Goal: Transaction & Acquisition: Subscribe to service/newsletter

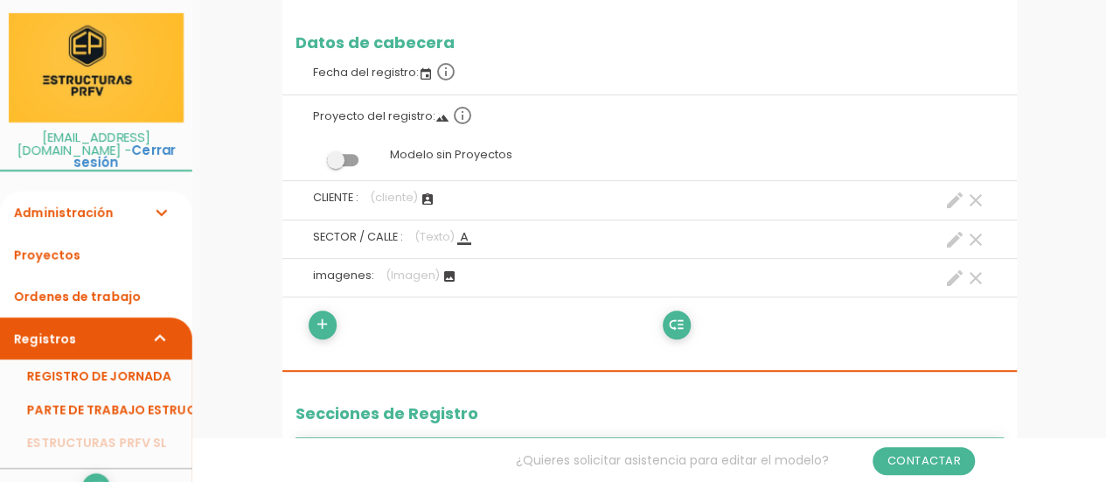
scroll to position [350, 0]
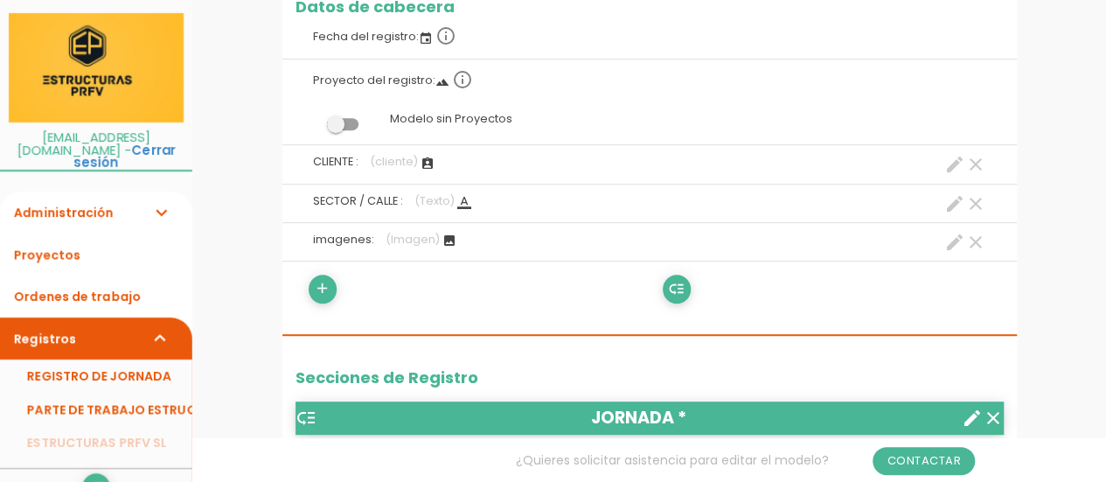
click at [955, 162] on icon "create" at bounding box center [954, 164] width 21 height 21
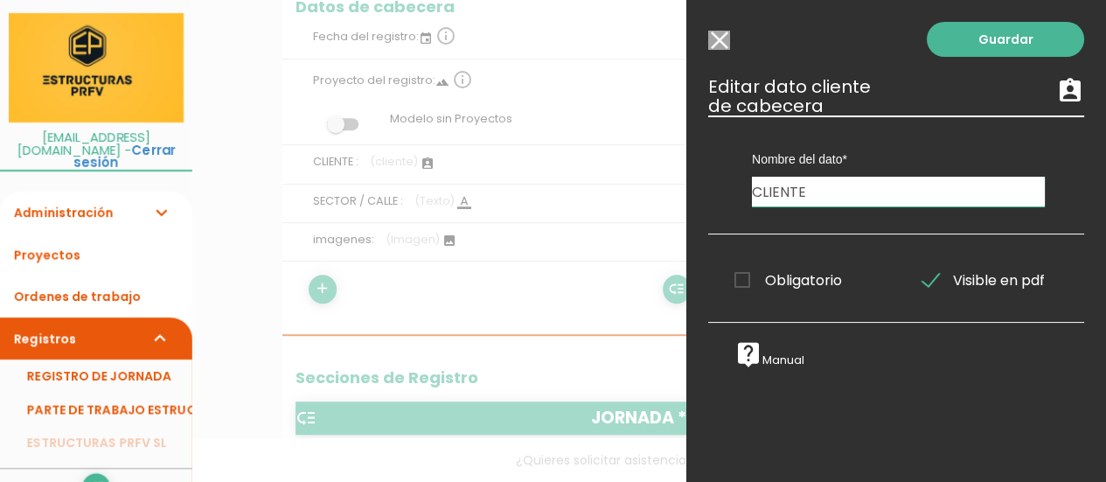
click at [723, 36] on input "Modelo sin Ordenes de trabajo" at bounding box center [719, 40] width 22 height 19
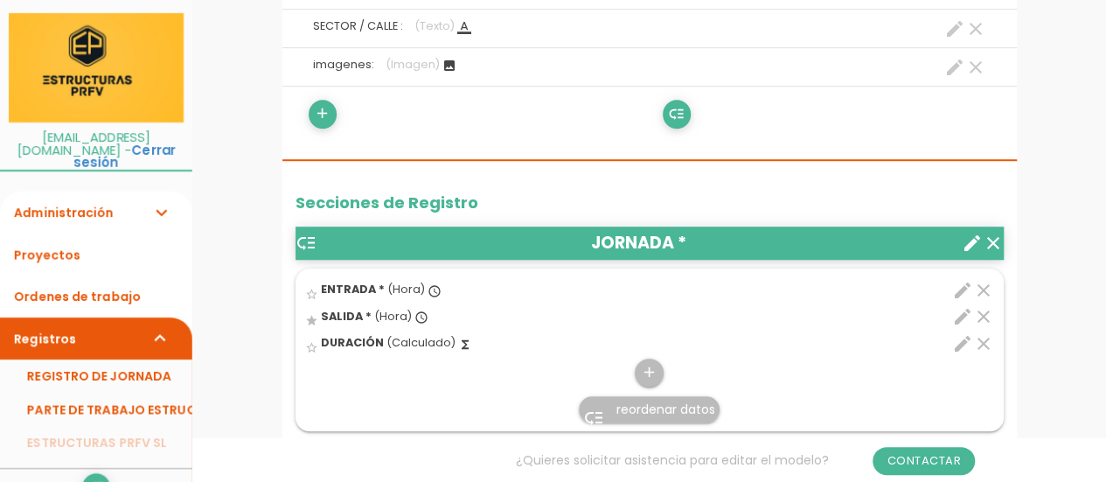
scroll to position [262, 0]
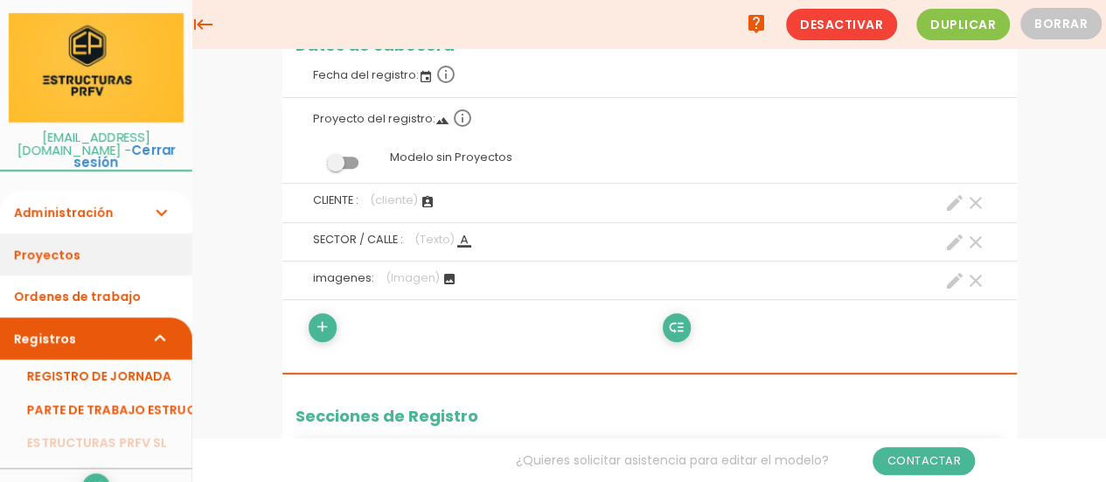
click at [55, 247] on link "Proyectos" at bounding box center [96, 254] width 192 height 42
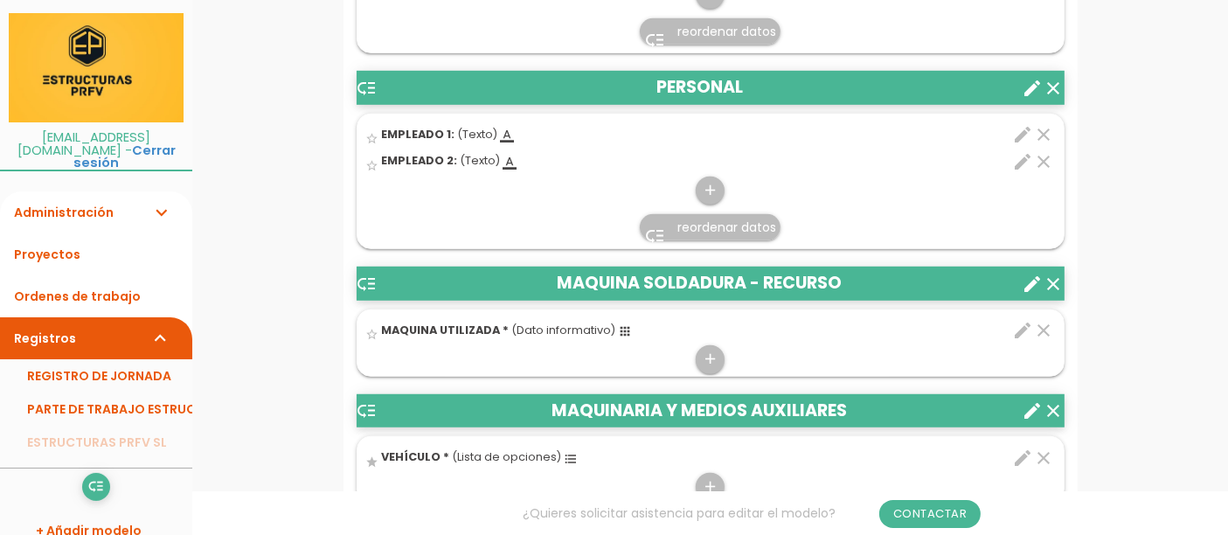
scroll to position [1165, 0]
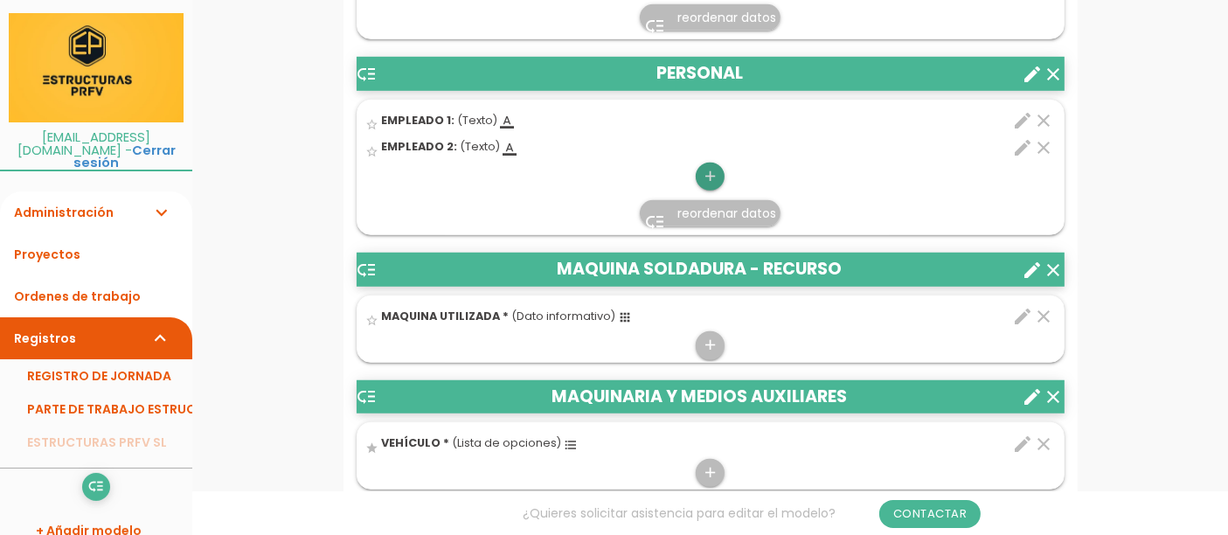
click at [711, 176] on icon "add" at bounding box center [710, 177] width 17 height 28
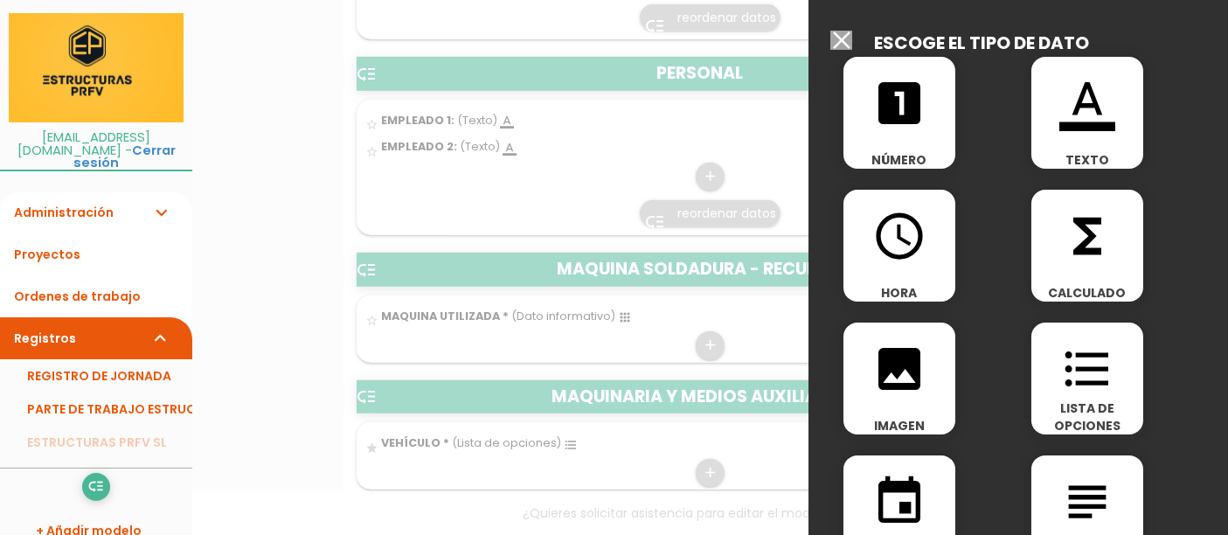
click at [574, 188] on div at bounding box center [614, 200] width 1228 height 669
click at [649, 113] on div at bounding box center [614, 200] width 1228 height 669
click at [846, 45] on input "Modelo sin Ordenes de trabajo" at bounding box center [841, 40] width 22 height 19
click at [846, 45] on div "low_priority JORNADA * clear create star_border edit" at bounding box center [711, 451] width 708 height 1731
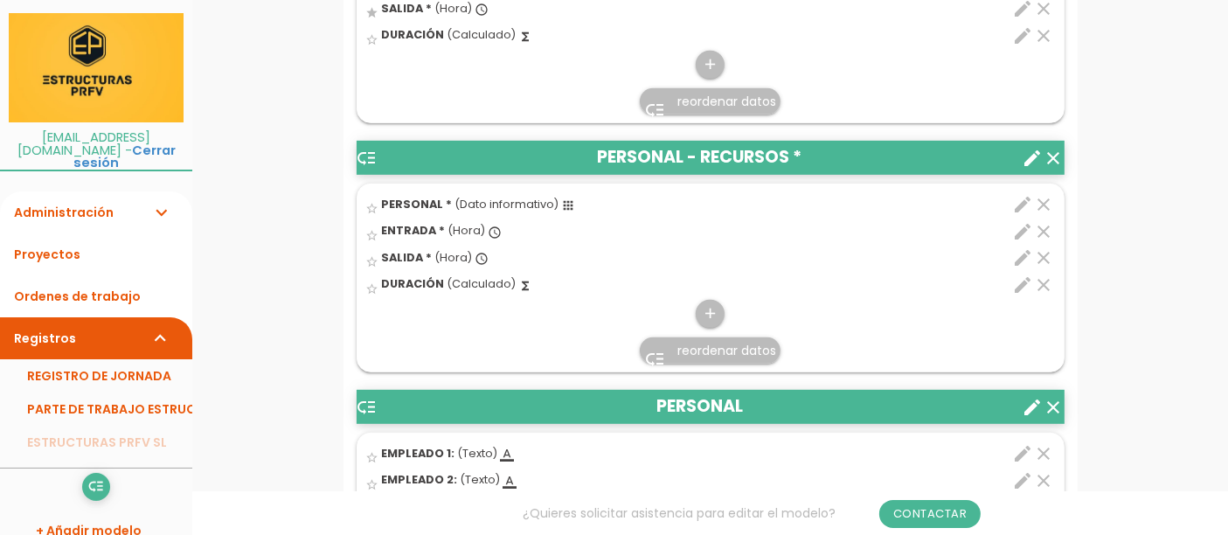
scroll to position [874, 0]
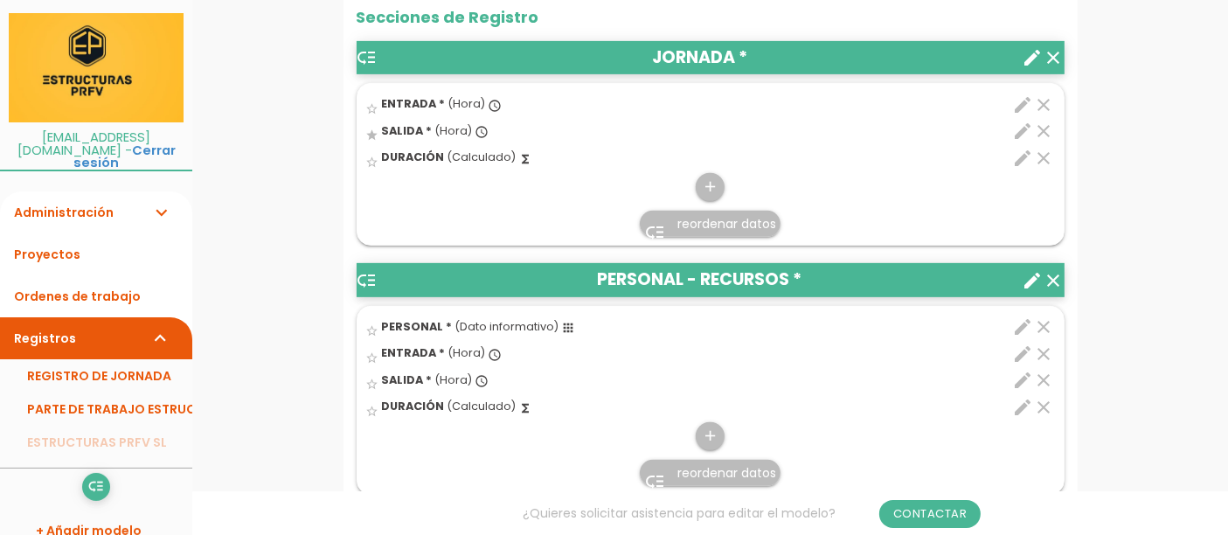
scroll to position [679, 0]
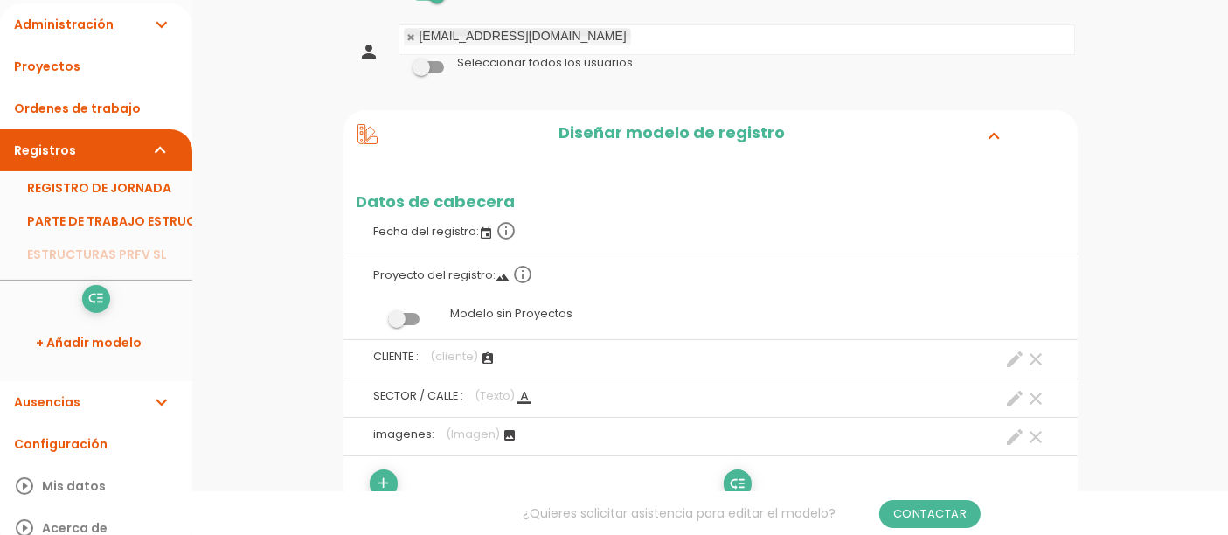
scroll to position [194, 0]
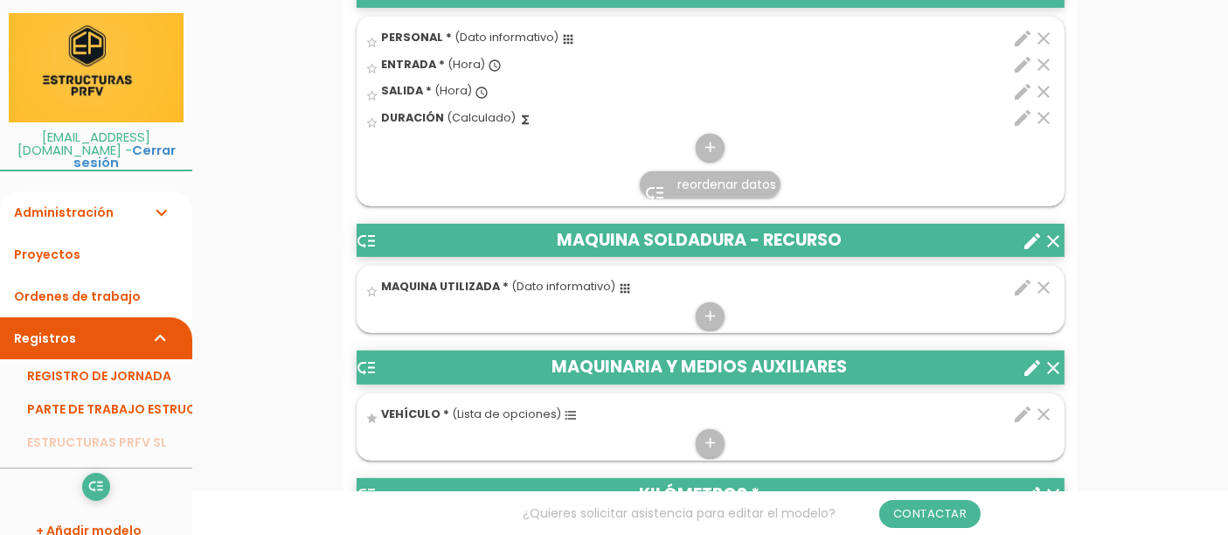
scroll to position [582, 0]
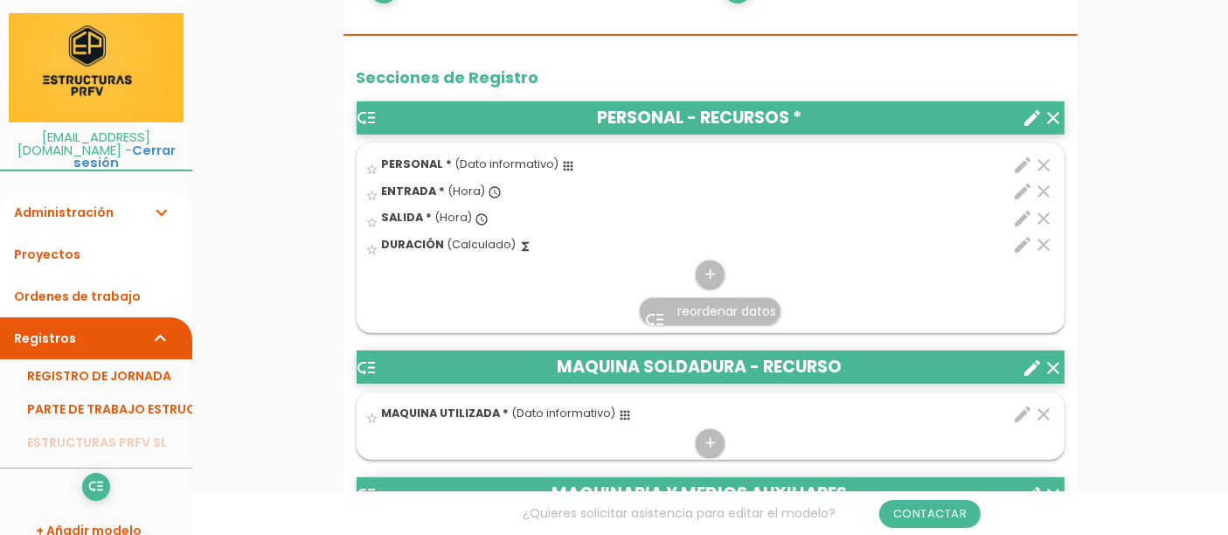
scroll to position [679, 0]
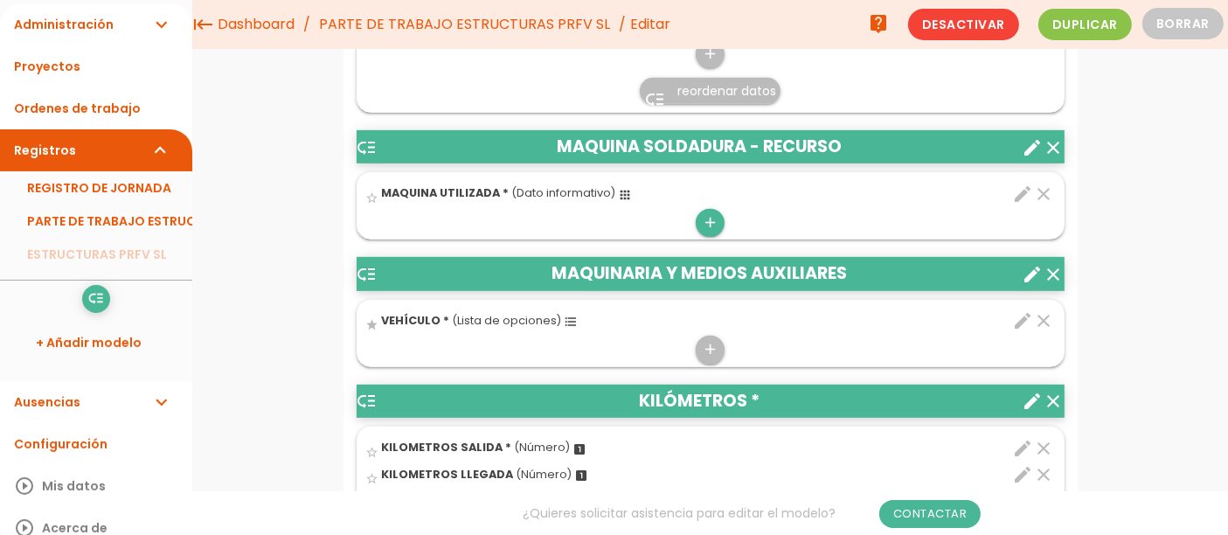
scroll to position [776, 0]
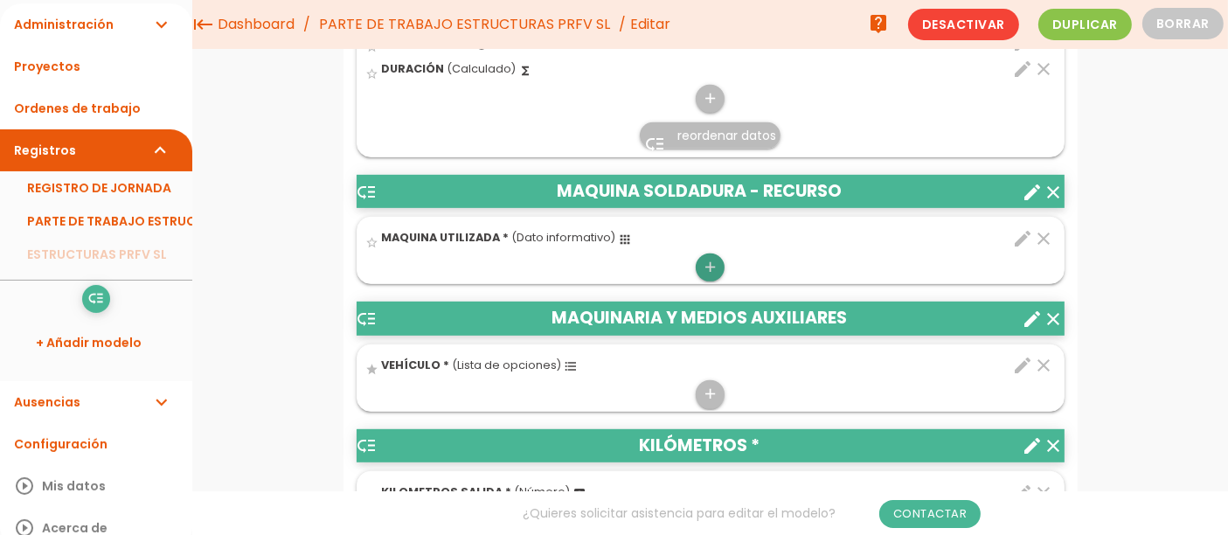
click at [707, 261] on icon "add" at bounding box center [710, 267] width 17 height 28
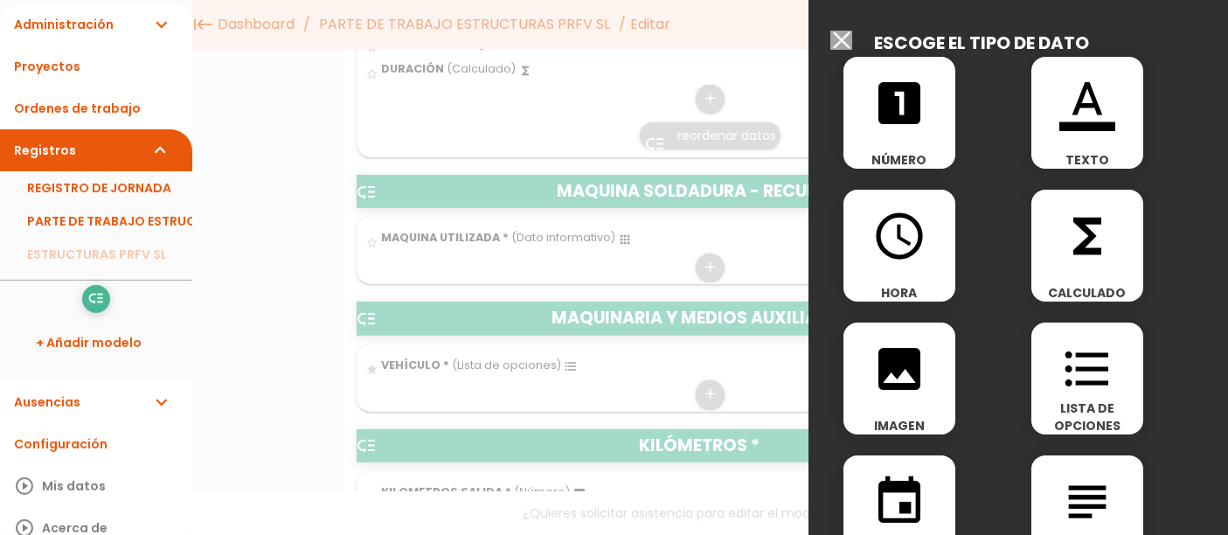
click at [837, 37] on input "Modelo sin Ordenes de trabajo" at bounding box center [841, 40] width 22 height 19
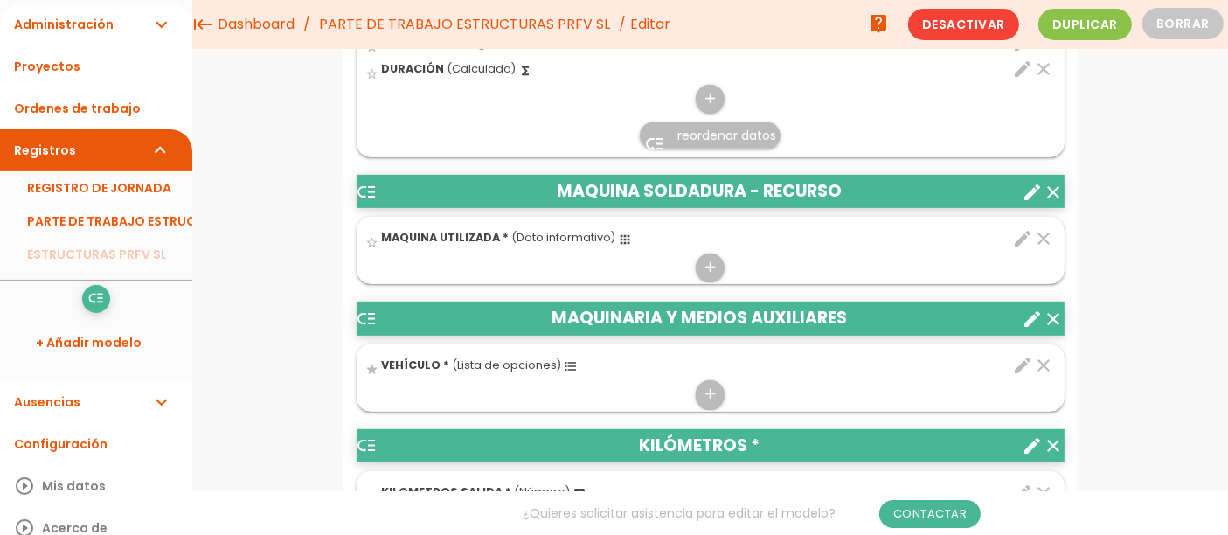
click at [1024, 233] on icon "edit" at bounding box center [1023, 238] width 21 height 21
select select "162"
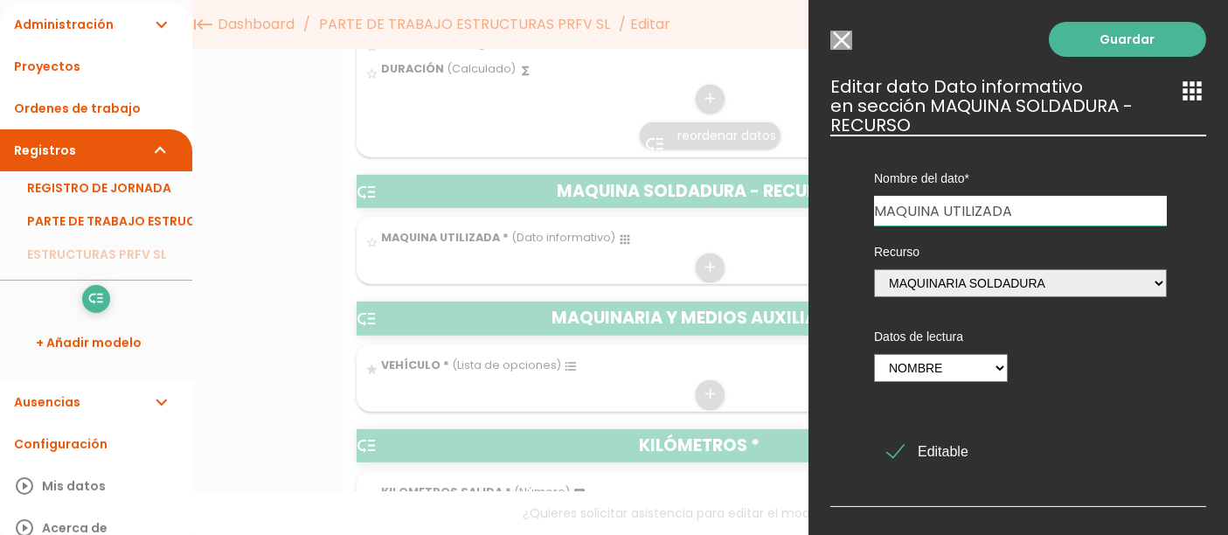
click at [844, 45] on input "Modelo sin Ordenes de trabajo" at bounding box center [841, 40] width 22 height 19
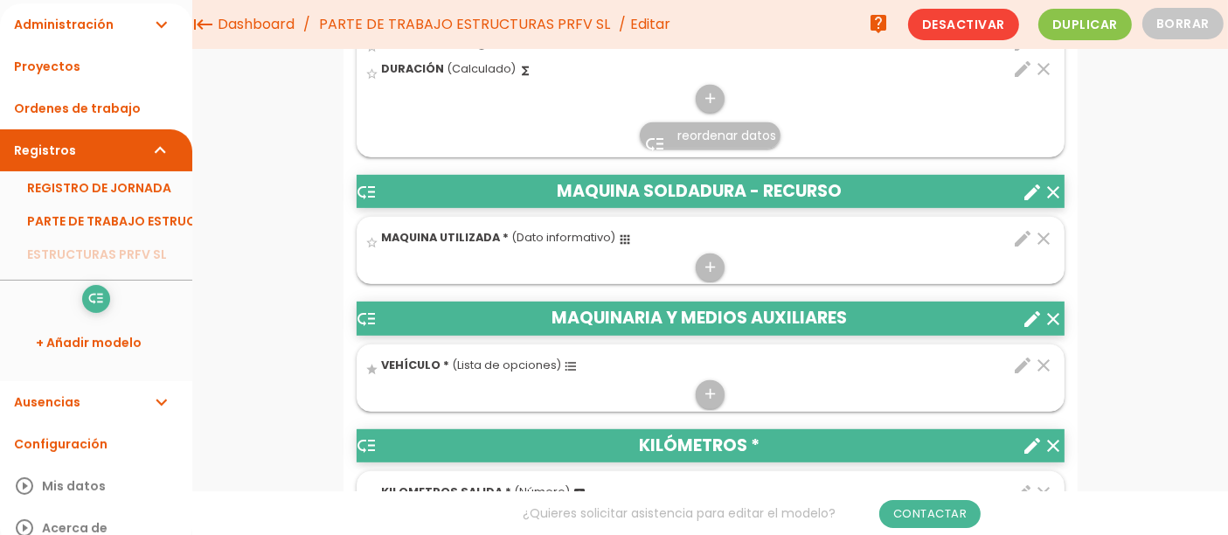
click at [622, 233] on icon "apps" at bounding box center [626, 240] width 14 height 14
click at [0, 0] on input "star_border" at bounding box center [0, 0] width 0 height 0
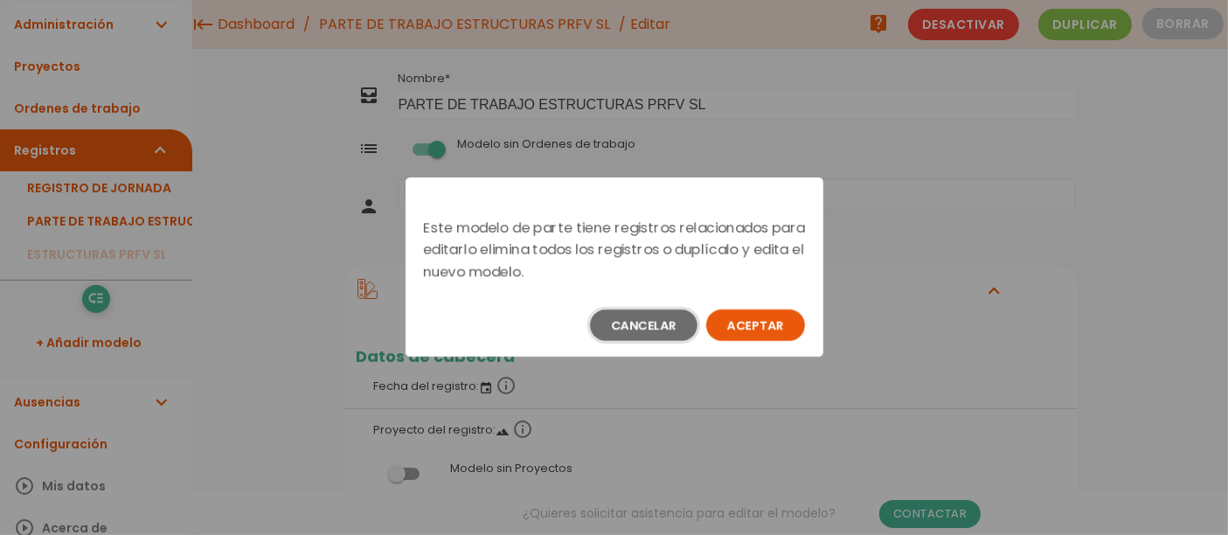
click at [684, 324] on button "Cancelar" at bounding box center [644, 324] width 108 height 31
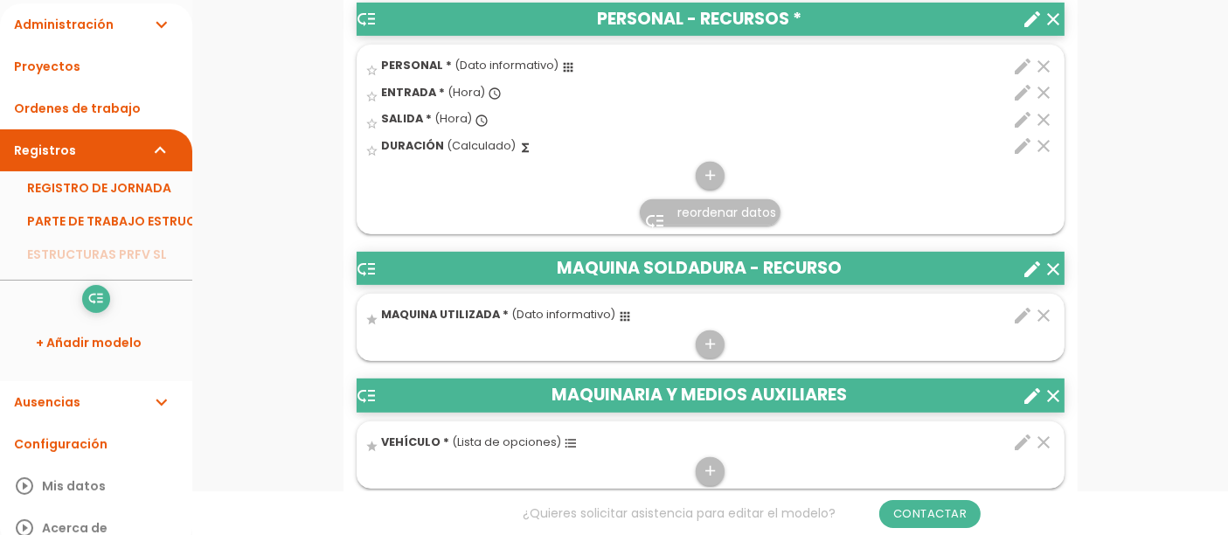
scroll to position [776, 0]
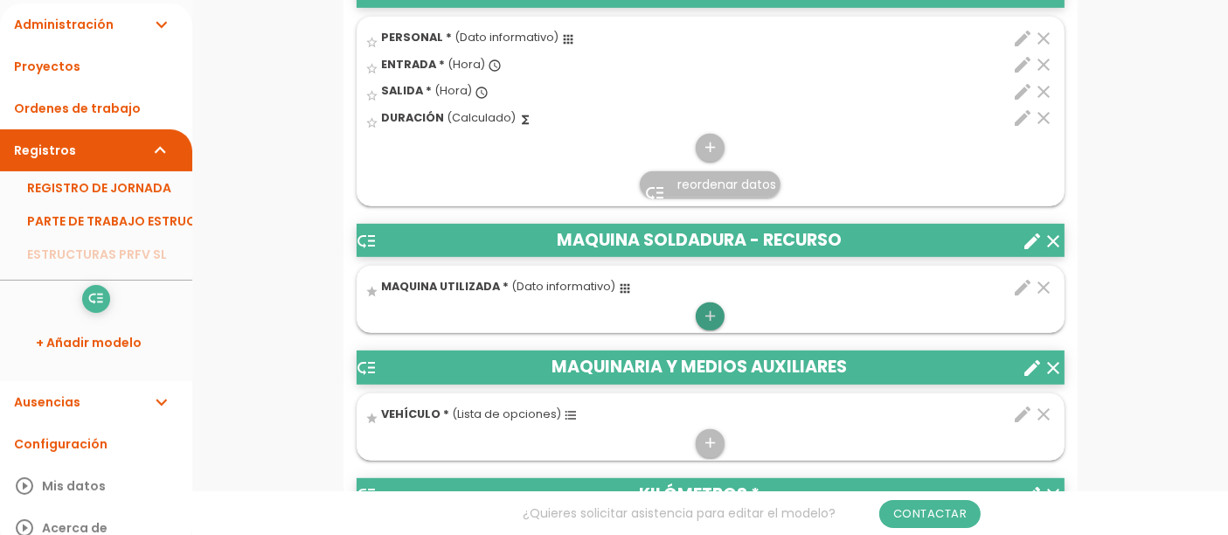
click at [712, 313] on icon "add" at bounding box center [710, 316] width 17 height 28
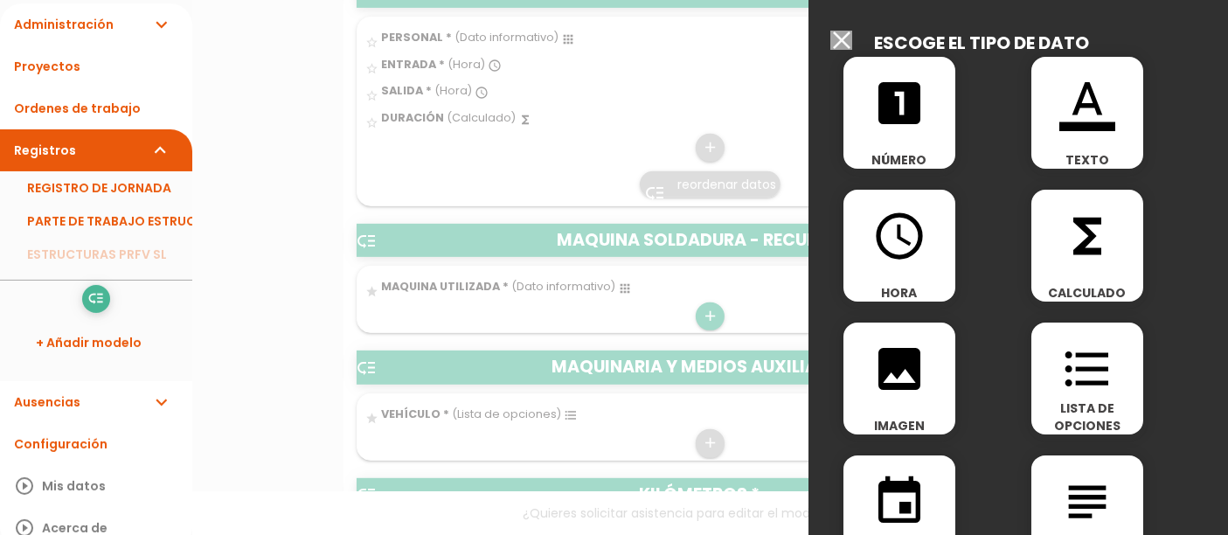
click at [712, 313] on div at bounding box center [614, 200] width 1228 height 669
click at [753, 294] on div at bounding box center [614, 200] width 1228 height 669
click at [841, 42] on input "Modelo sin Ordenes de trabajo" at bounding box center [841, 40] width 22 height 19
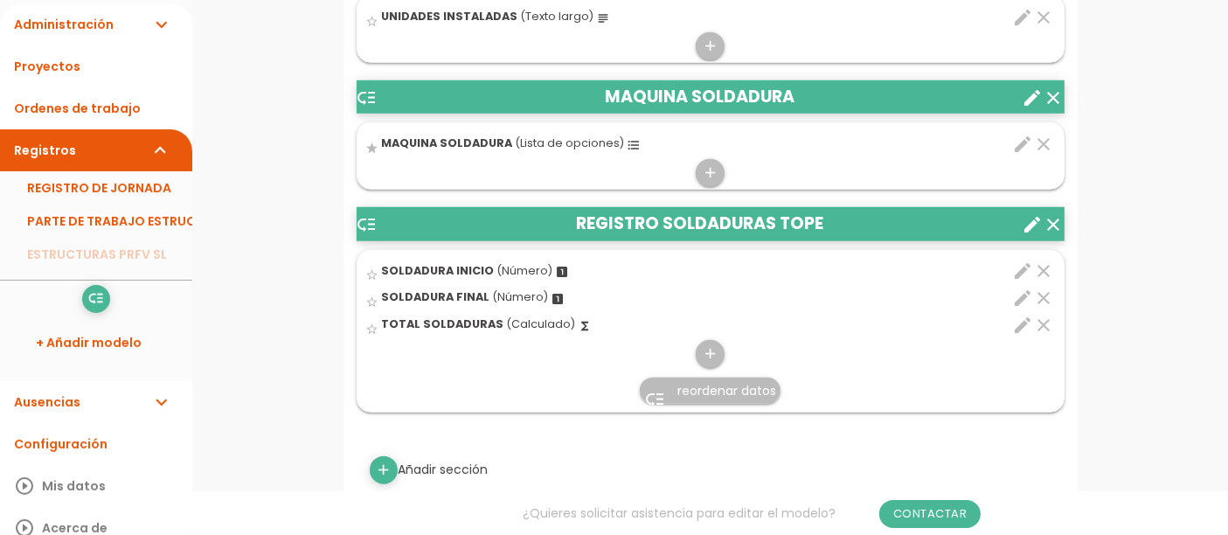
scroll to position [1553, 0]
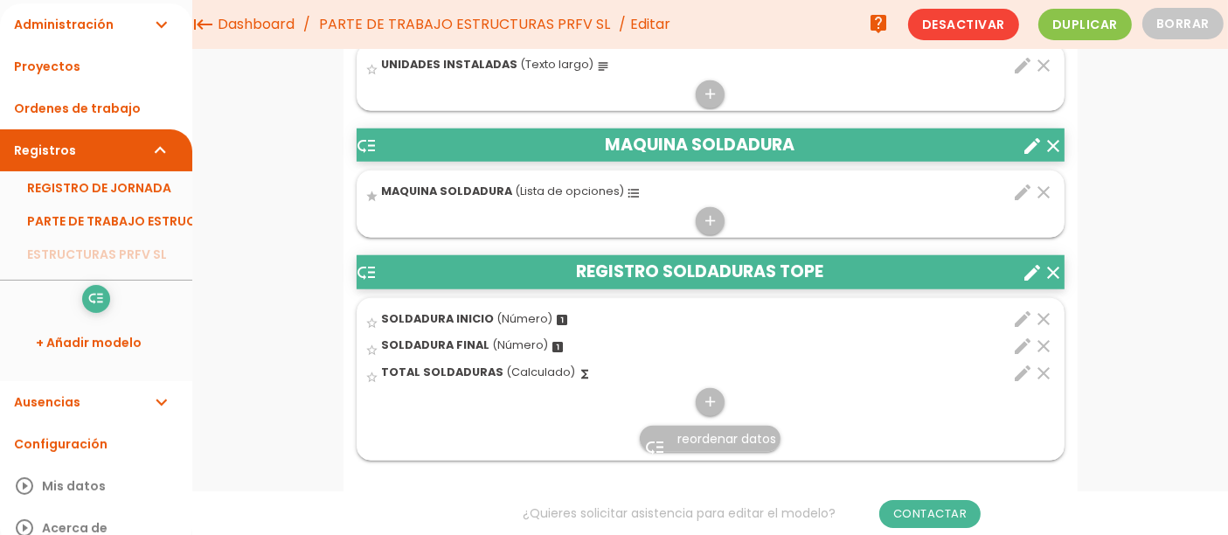
click at [1018, 182] on icon "edit" at bounding box center [1023, 192] width 21 height 21
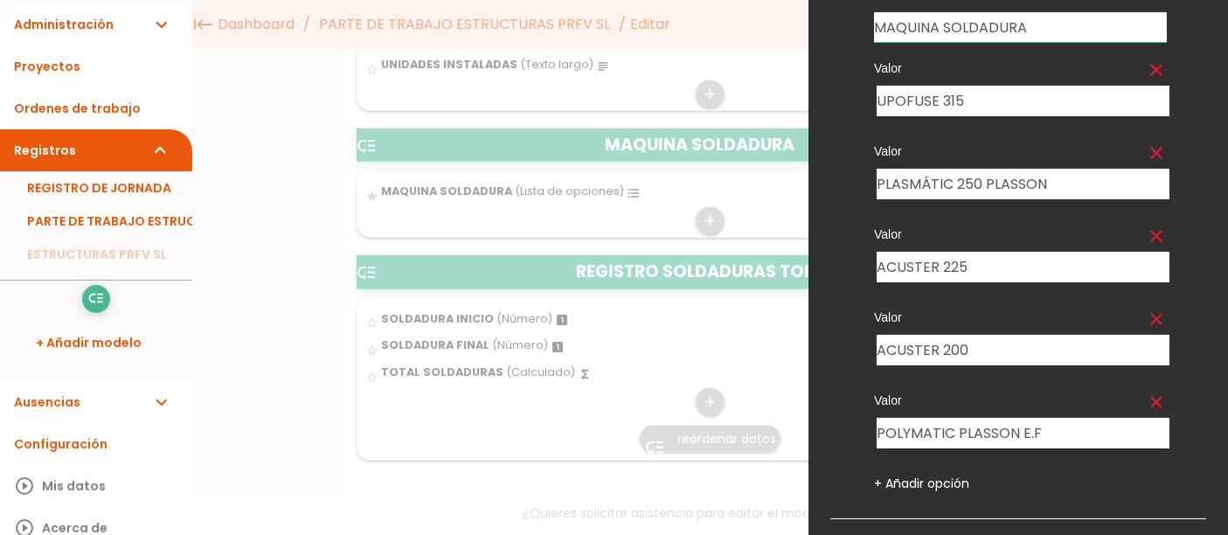
scroll to position [194, 0]
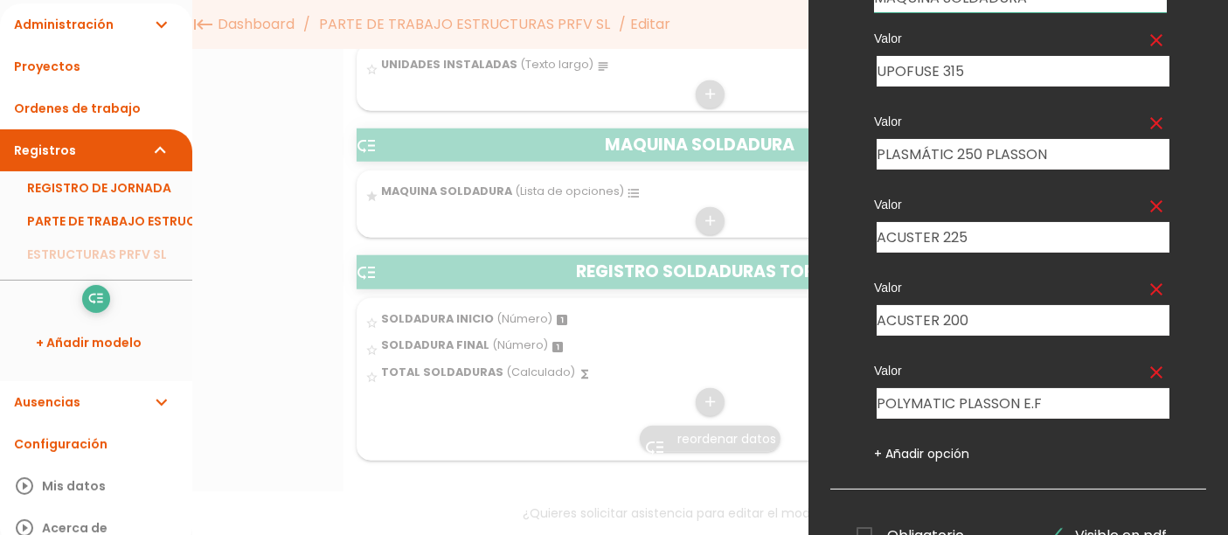
click at [712, 302] on div at bounding box center [614, 200] width 1228 height 669
click at [732, 316] on div at bounding box center [614, 200] width 1228 height 669
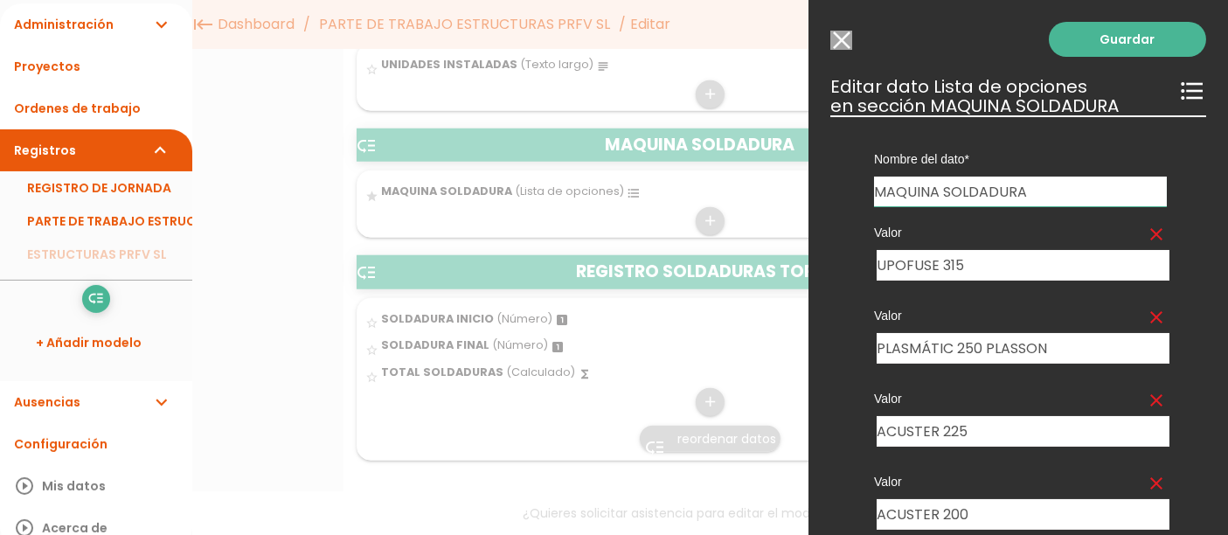
click at [844, 37] on input "Modelo sin Ordenes de trabajo" at bounding box center [841, 40] width 22 height 19
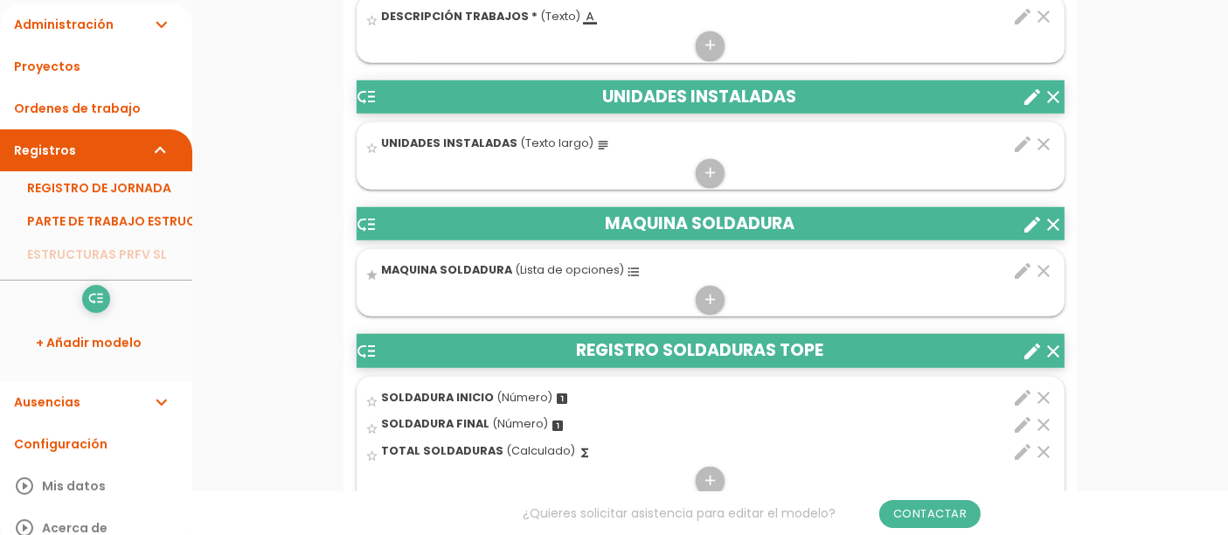
scroll to position [1553, 0]
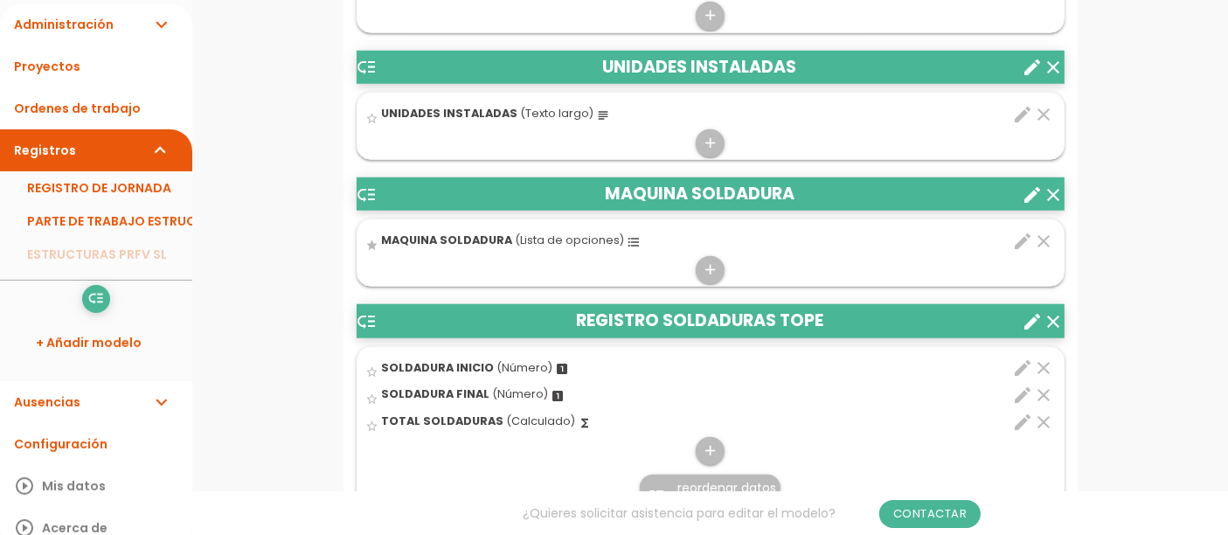
click at [630, 235] on icon "format_list_bulleted" at bounding box center [635, 242] width 14 height 14
click at [0, 0] on input "star" at bounding box center [0, 0] width 0 height 0
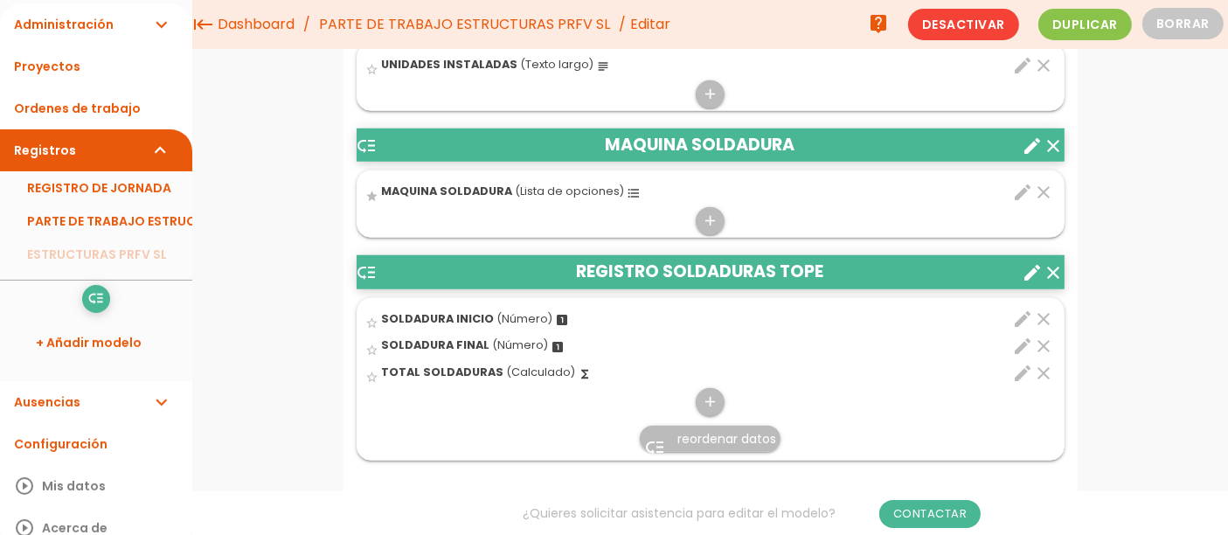
click at [1020, 183] on icon "edit" at bounding box center [1023, 192] width 21 height 21
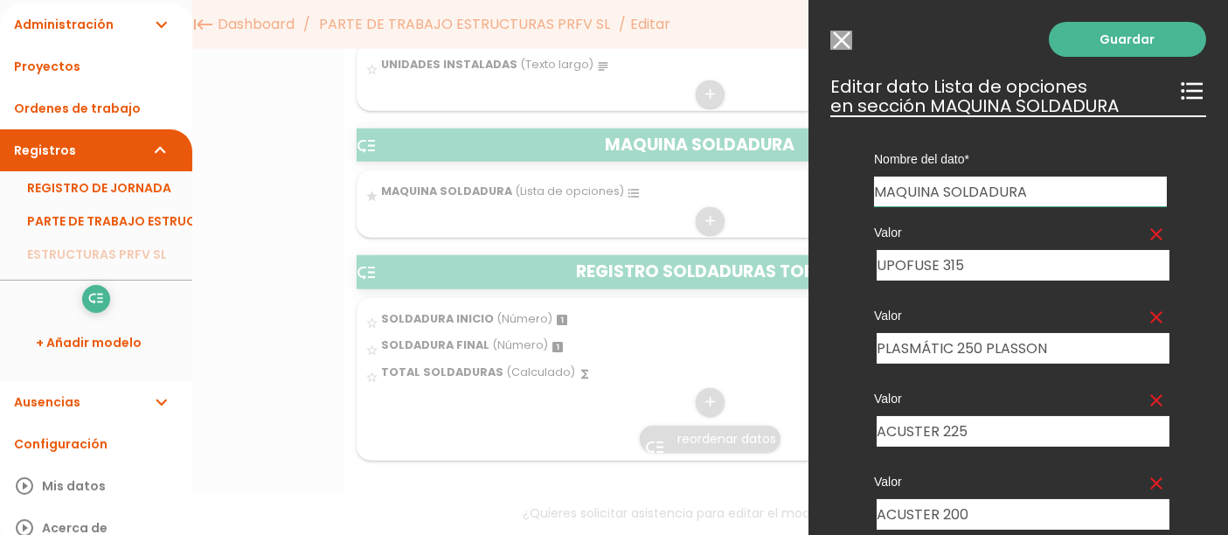
click at [841, 42] on input "Modelo sin Ordenes de trabajo" at bounding box center [841, 40] width 22 height 19
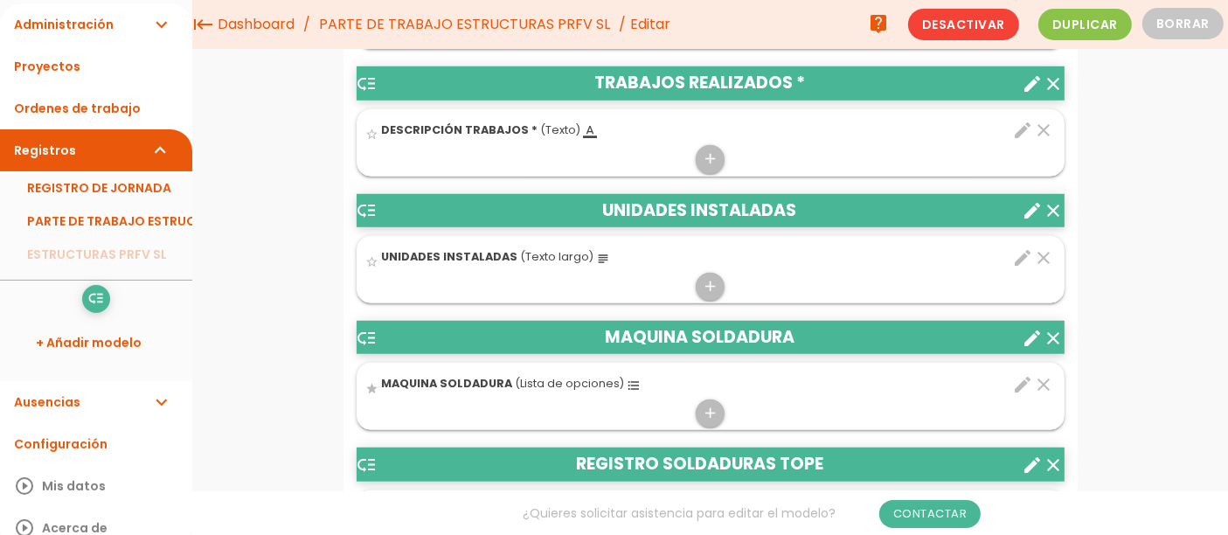
scroll to position [1359, 0]
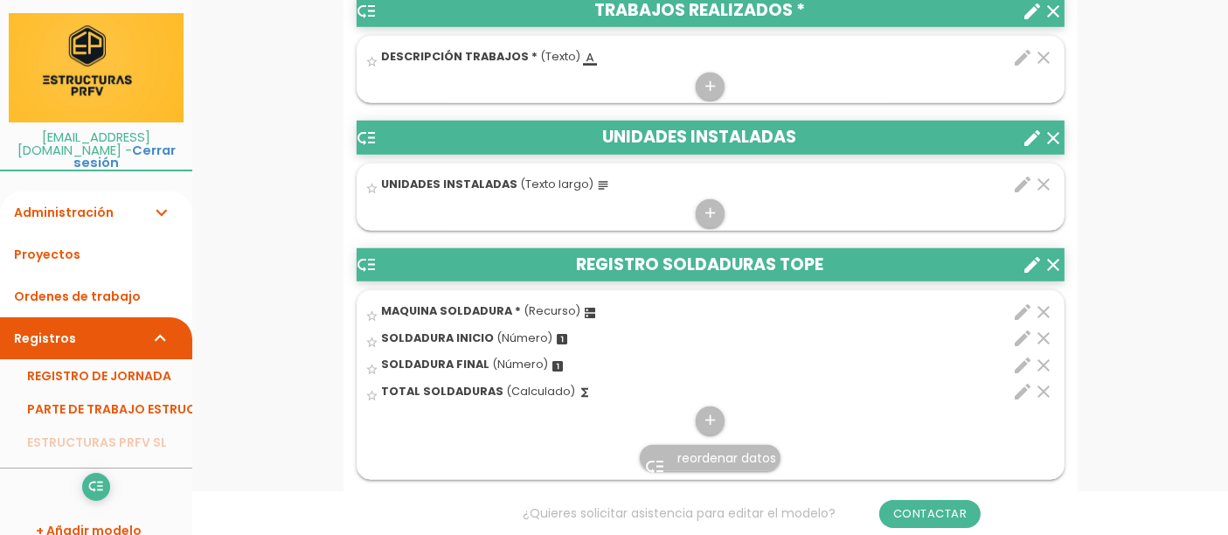
scroll to position [1359, 0]
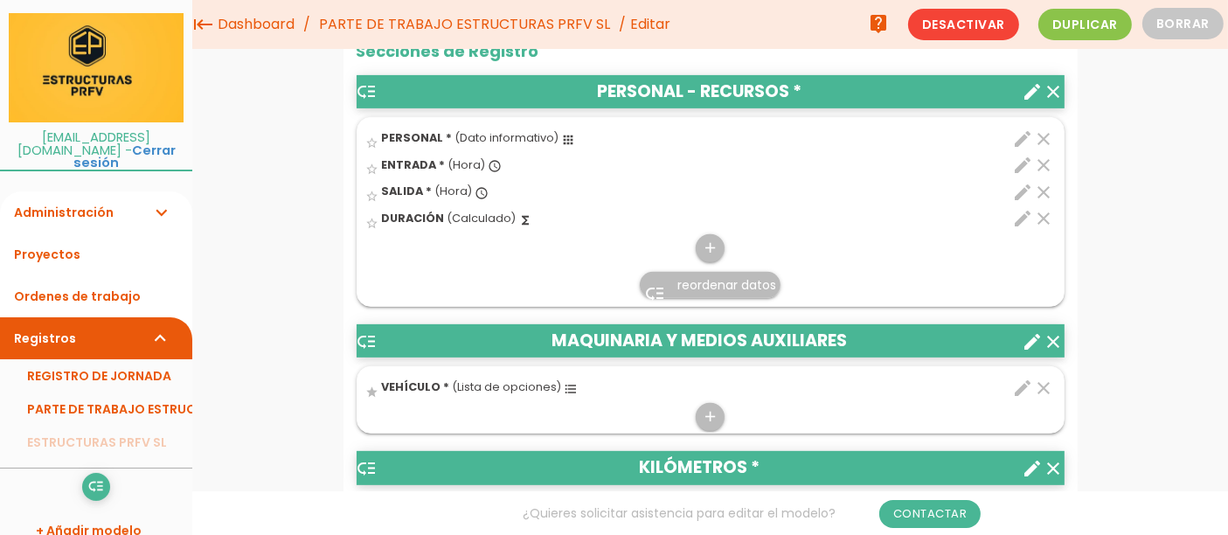
scroll to position [624, 0]
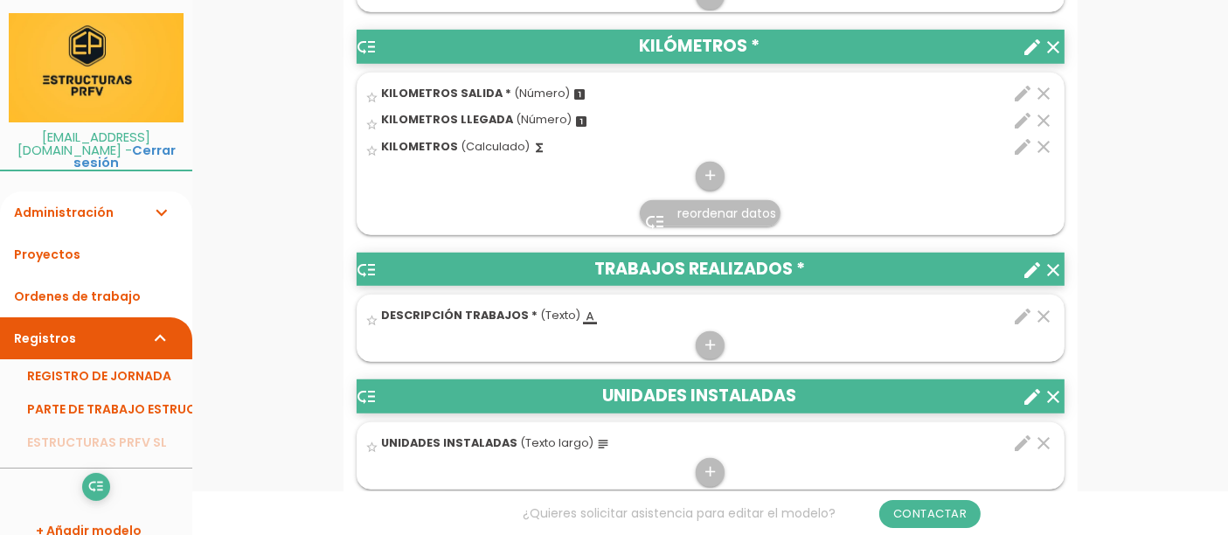
scroll to position [1110, 0]
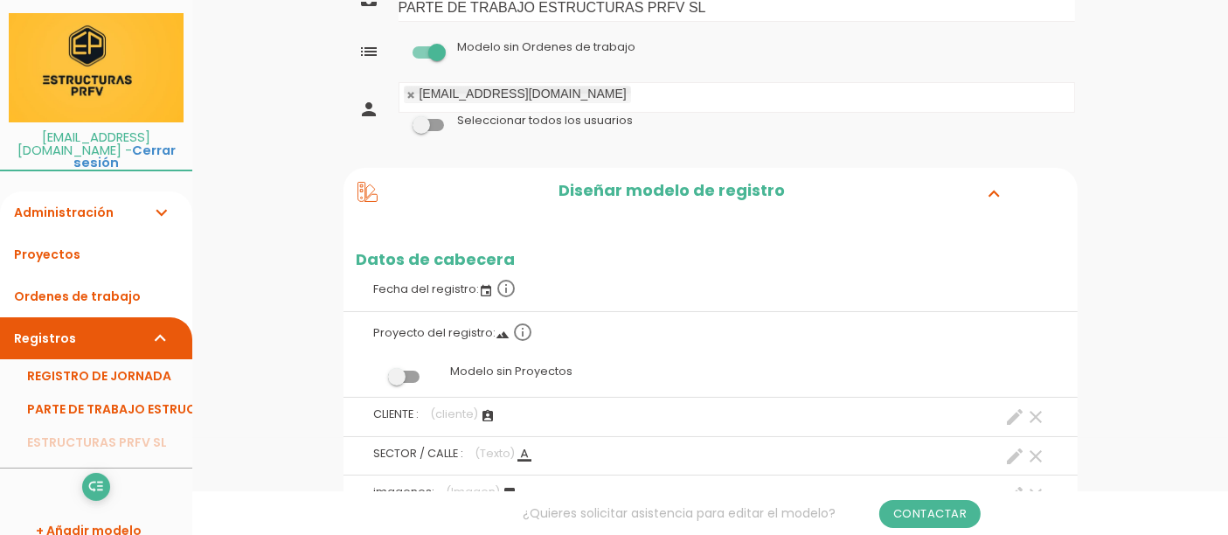
scroll to position [194, 0]
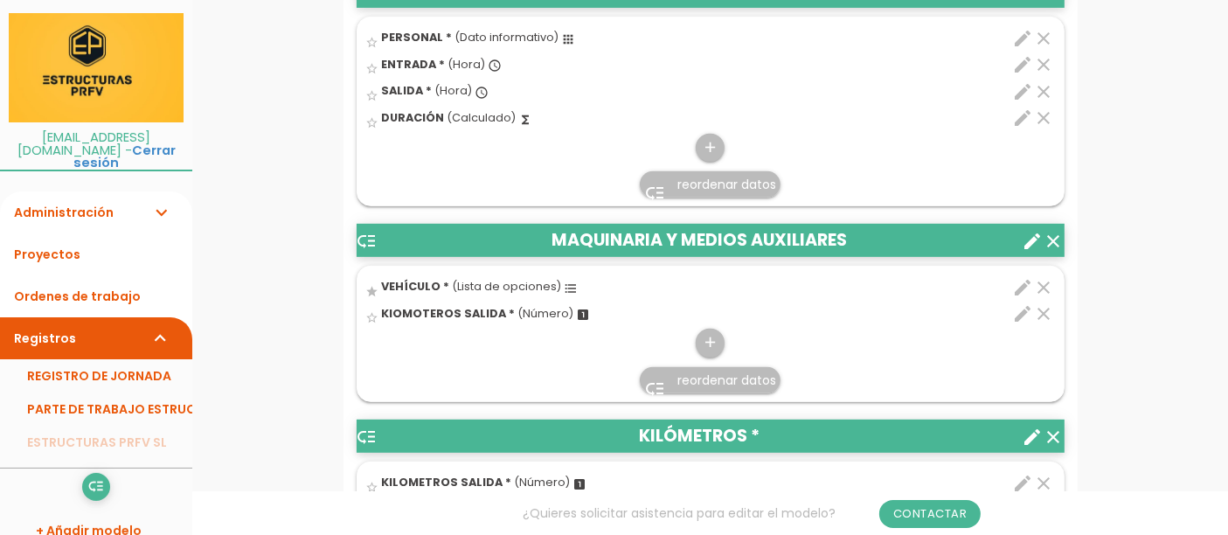
scroll to position [776, 0]
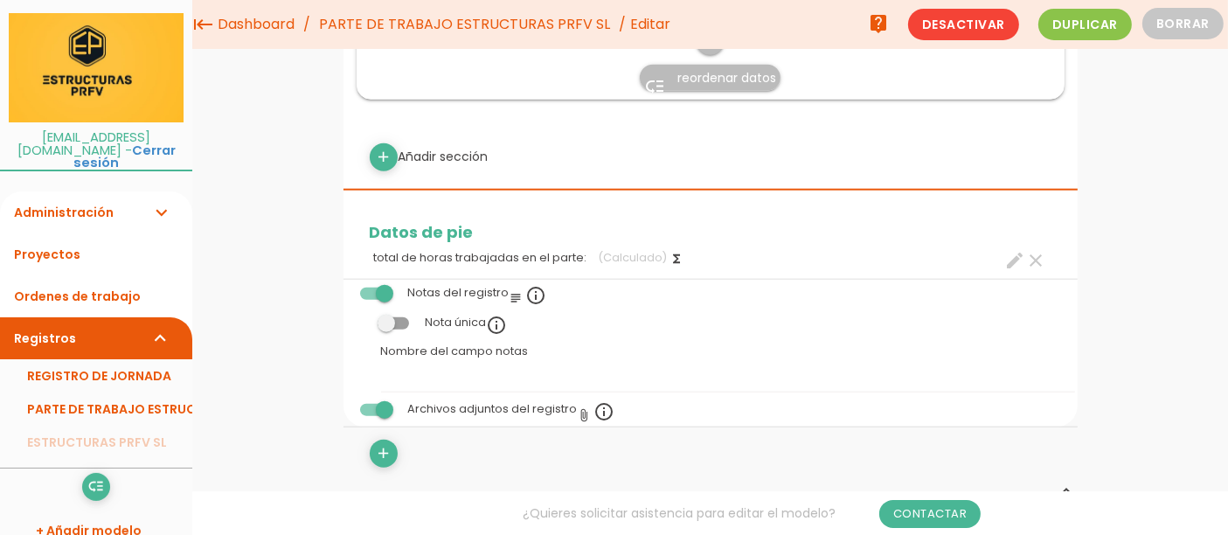
scroll to position [1812, 0]
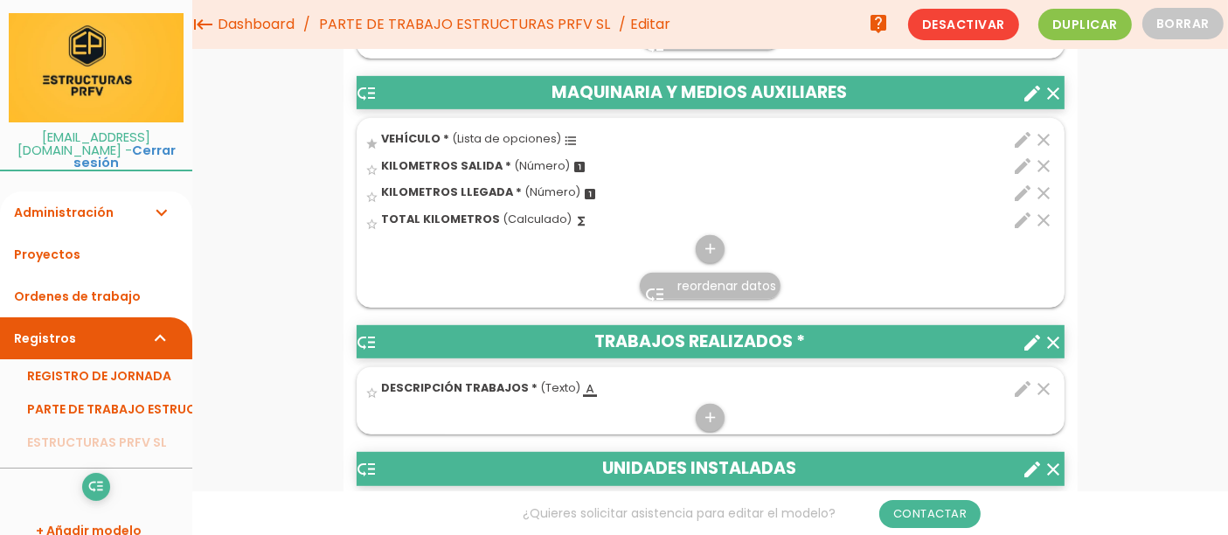
scroll to position [839, 0]
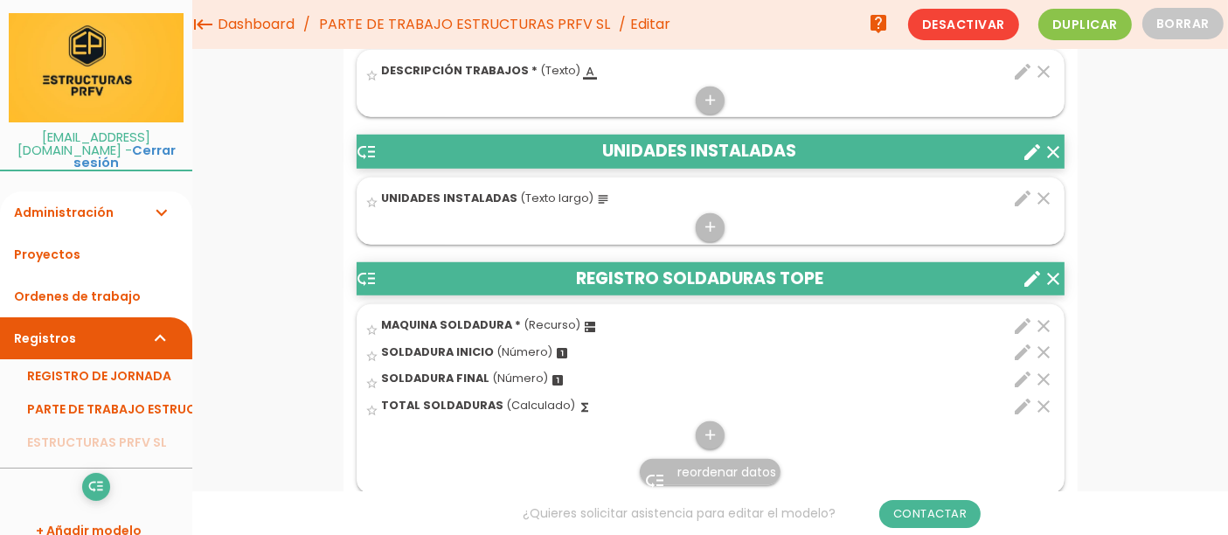
scroll to position [1073, 0]
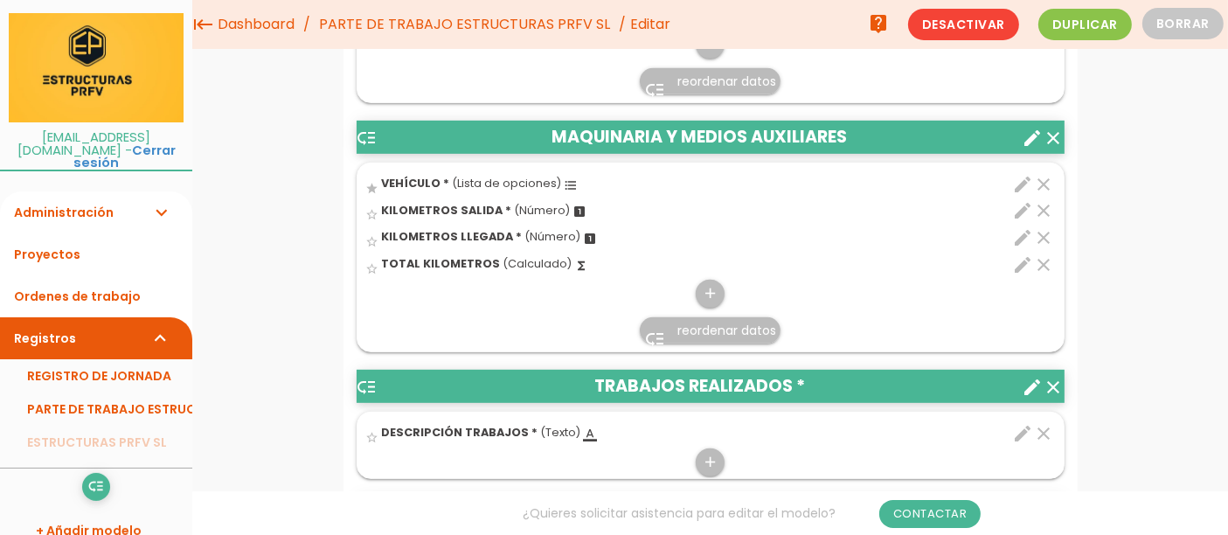
scroll to position [733, 0]
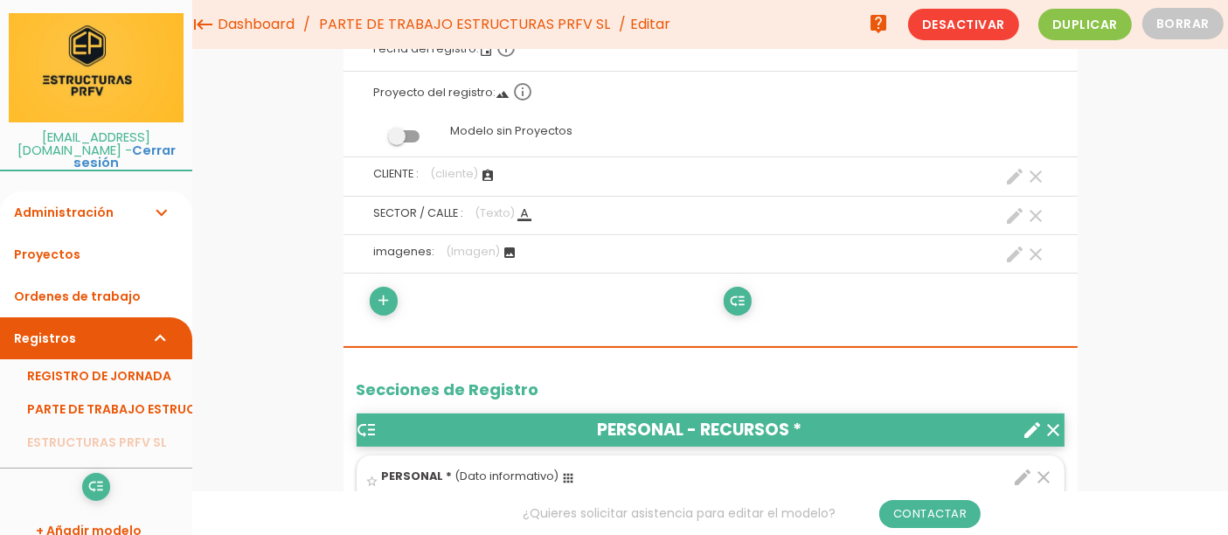
scroll to position [247, 0]
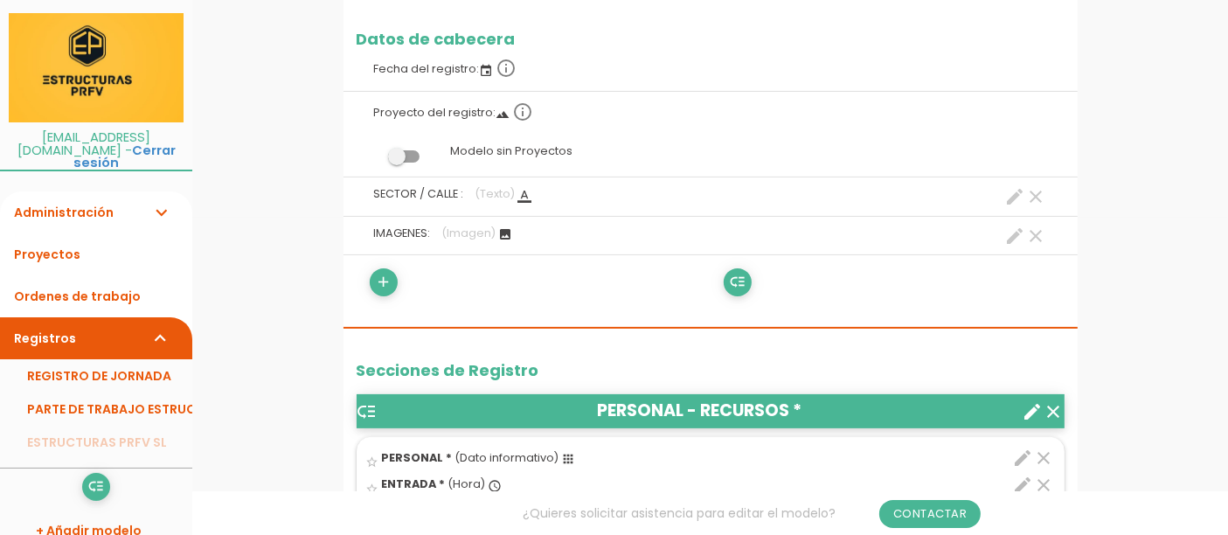
scroll to position [344, 0]
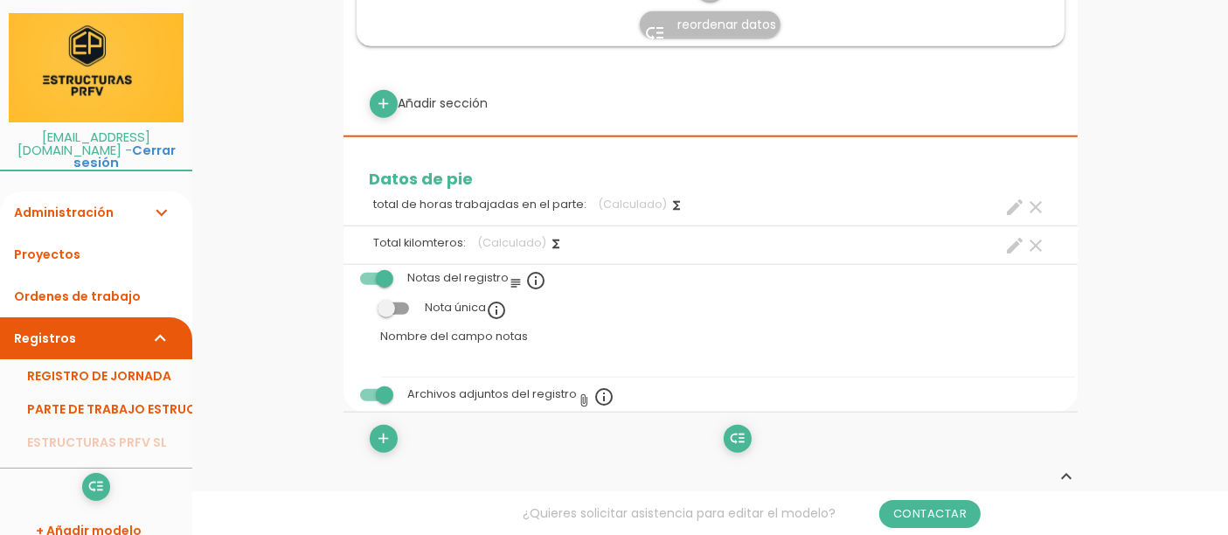
scroll to position [1650, 0]
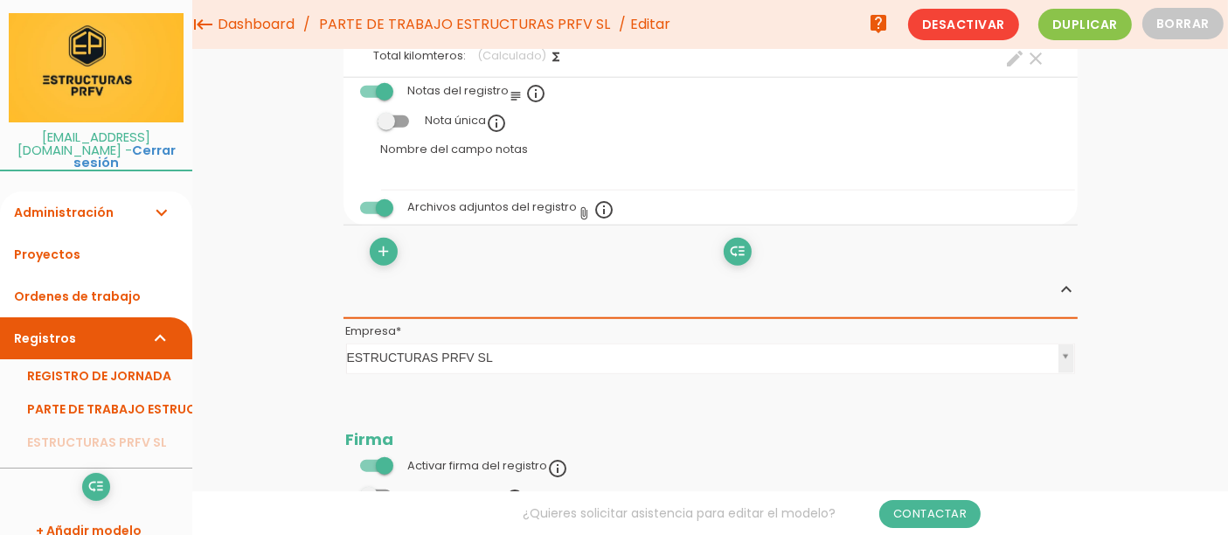
scroll to position [1497, 0]
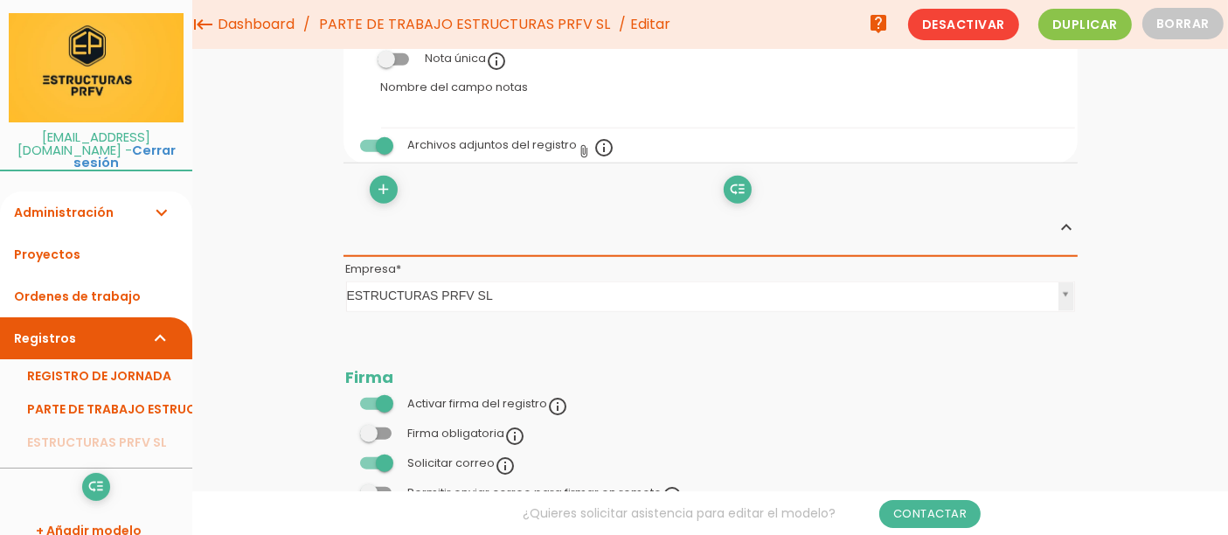
scroll to position [1845, 0]
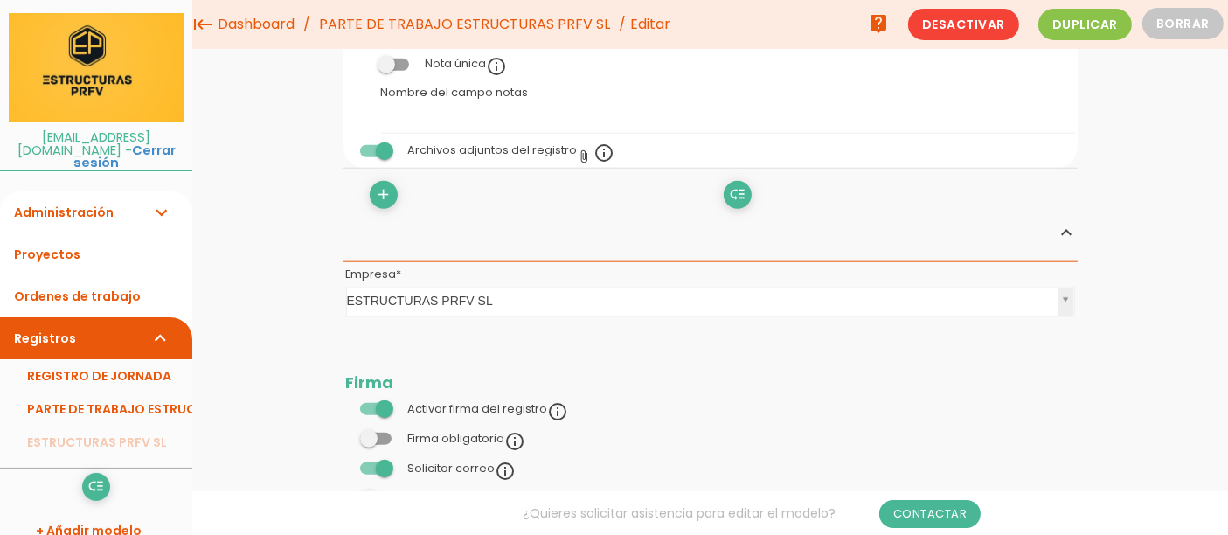
click at [938, 386] on td "Firma" at bounding box center [711, 366] width 734 height 59
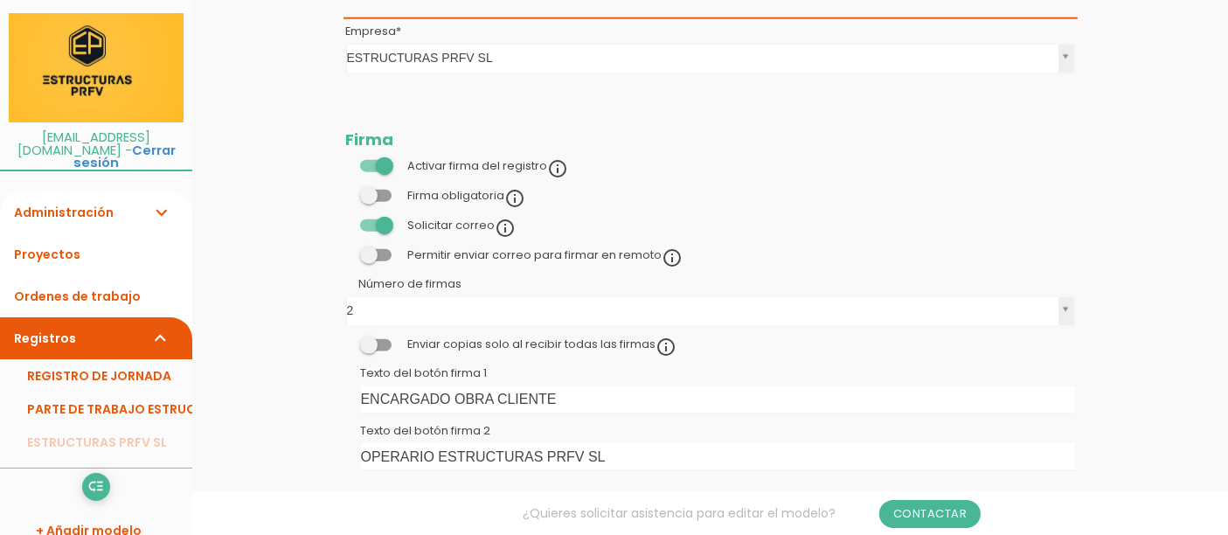
scroll to position [2167, 0]
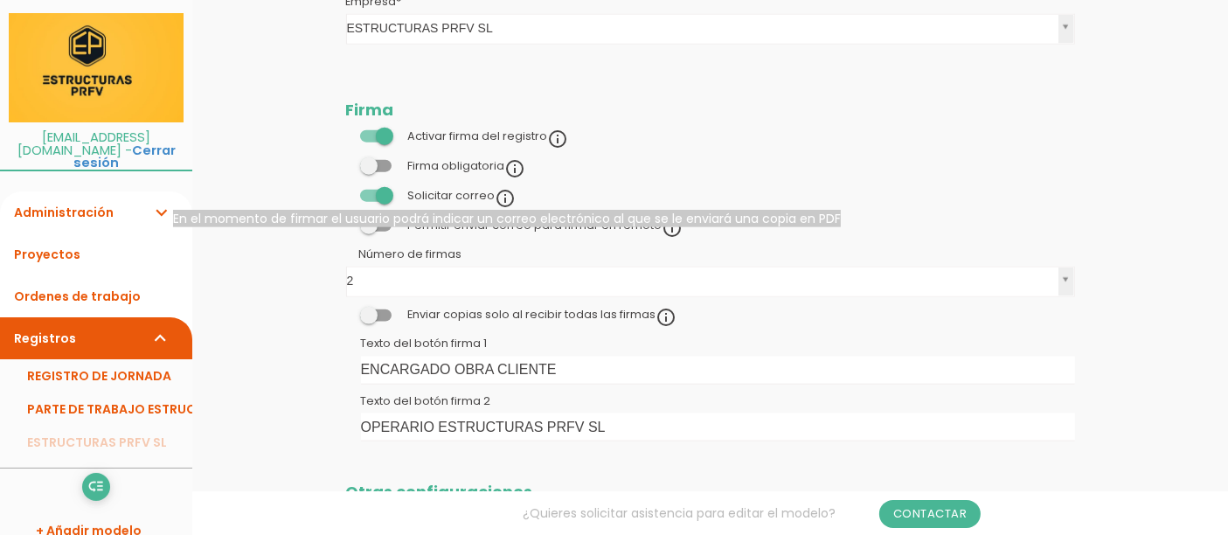
click at [501, 191] on icon "info_outline" at bounding box center [506, 198] width 21 height 21
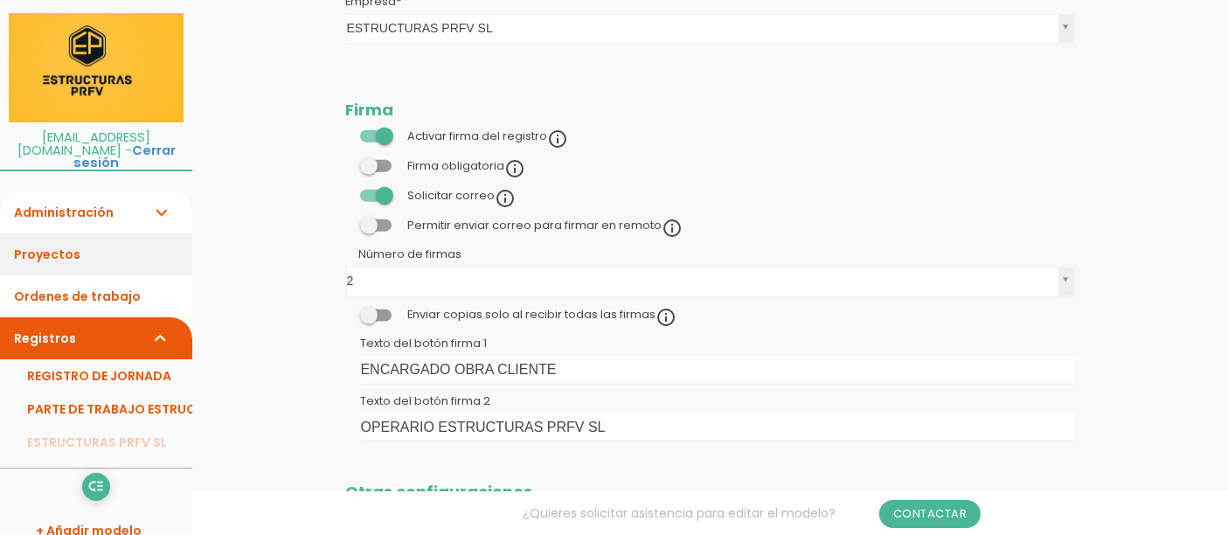
click at [68, 255] on link "Proyectos" at bounding box center [96, 254] width 192 height 42
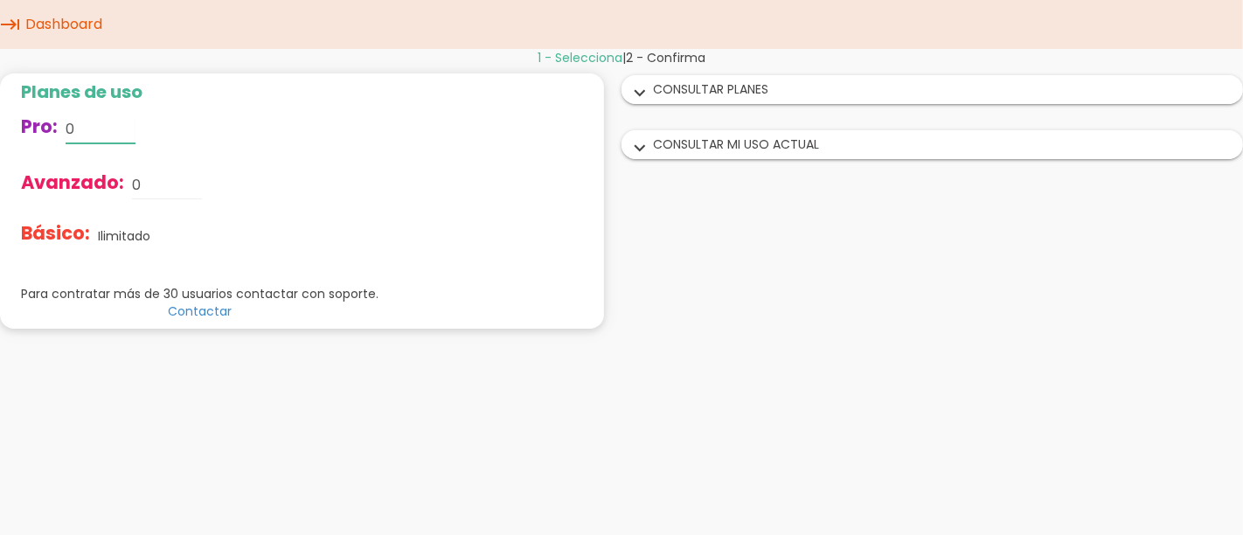
click at [89, 131] on input "0" at bounding box center [101, 129] width 70 height 28
click at [142, 187] on input "0" at bounding box center [167, 185] width 70 height 28
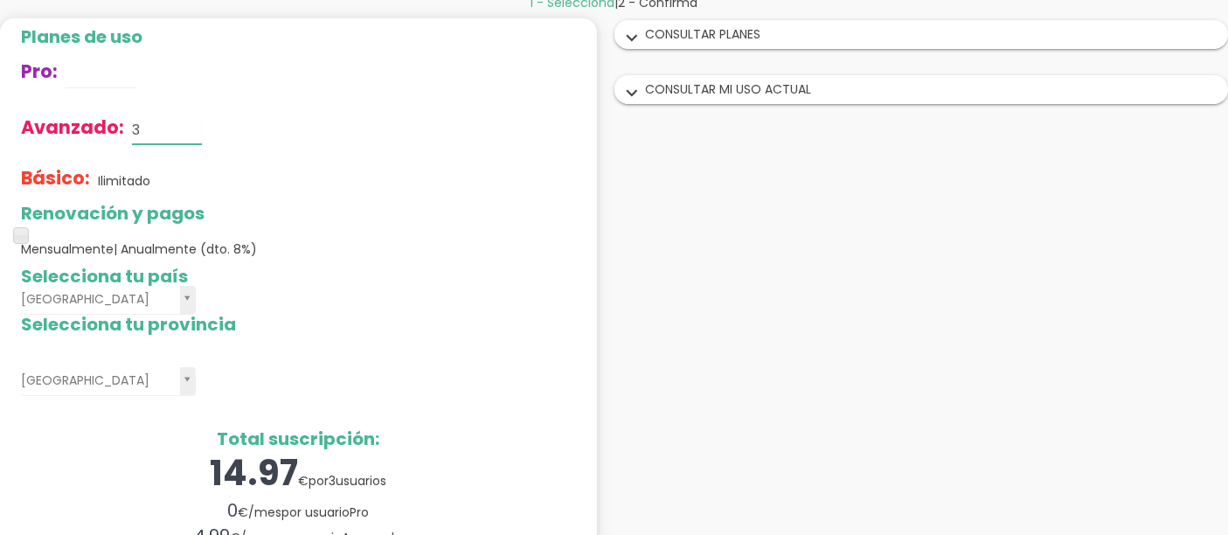
scroll to position [97, 0]
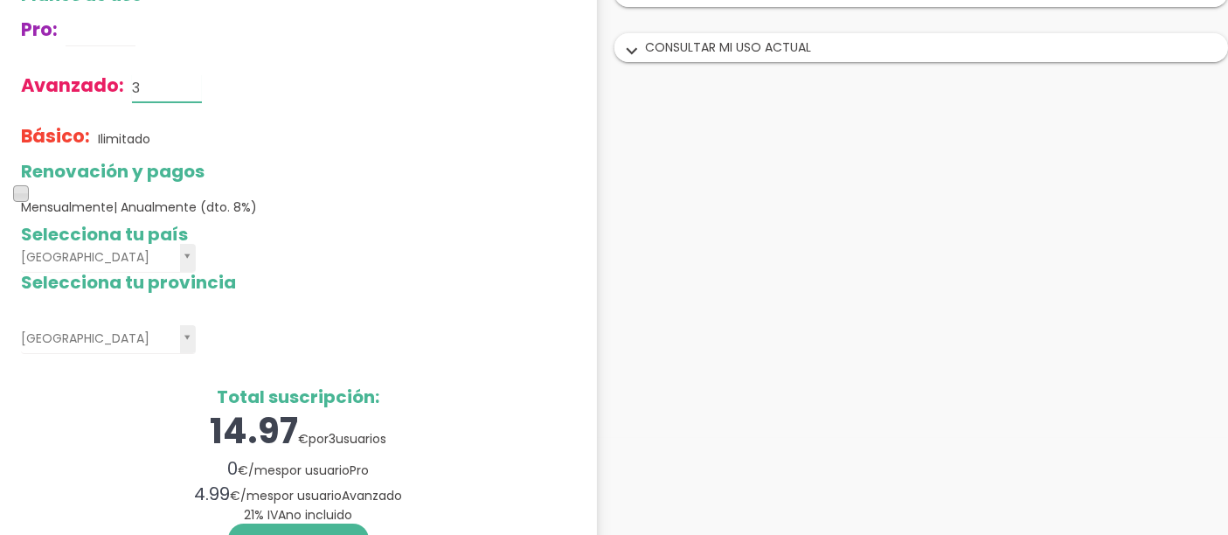
type input "3"
click at [17, 197] on span at bounding box center [21, 193] width 16 height 16
click at [19, 190] on span at bounding box center [21, 193] width 16 height 16
click at [172, 211] on span "| Anualmente (dto. 8%)" at bounding box center [185, 206] width 143 height 17
click at [172, 202] on span "| Anualmente (dto. 8%)" at bounding box center [185, 206] width 143 height 17
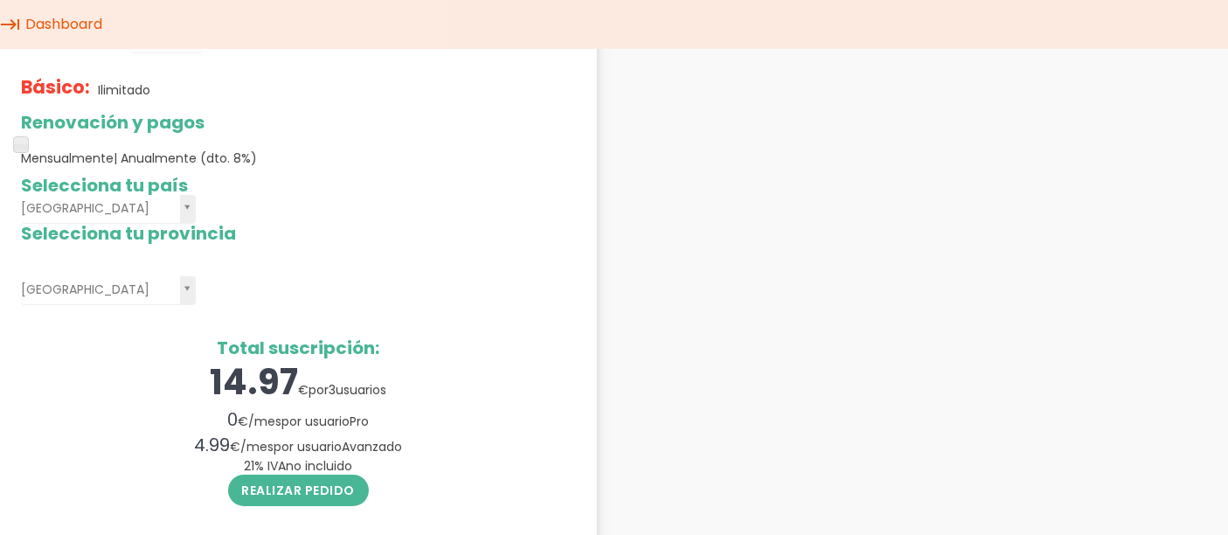
click at [45, 156] on span "Mensualmente | Anualmente (dto. 8%)" at bounding box center [139, 157] width 236 height 17
click at [26, 143] on span at bounding box center [21, 144] width 16 height 16
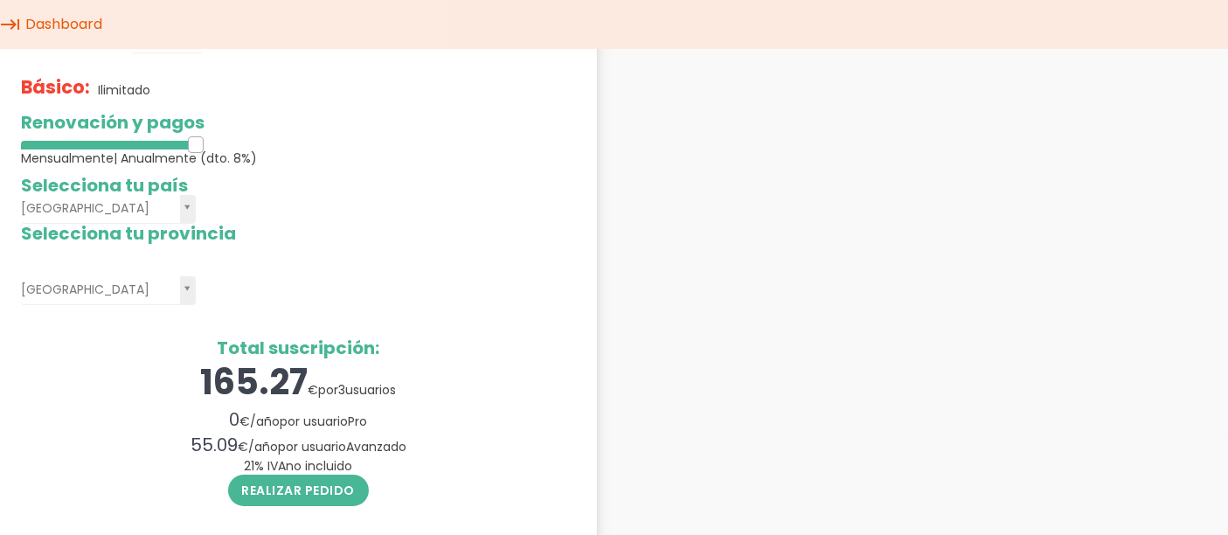
drag, startPoint x: 26, startPoint y: 143, endPoint x: 197, endPoint y: 132, distance: 170.8
click at [197, 132] on div "Renovación y pagos Mensualmente | Anualmente (dto. 8%)" at bounding box center [298, 140] width 555 height 54
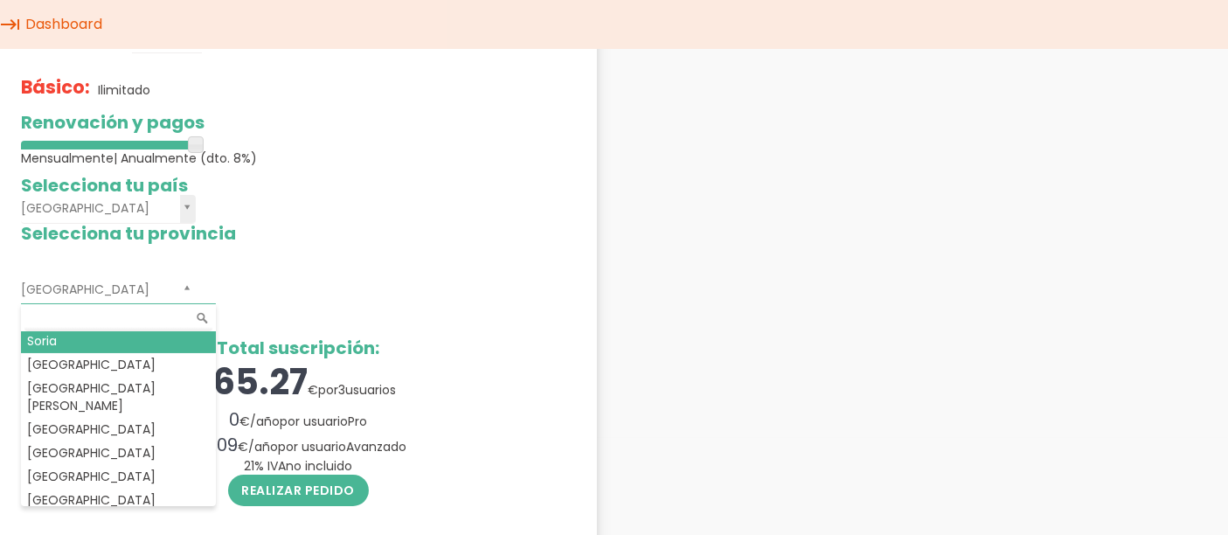
scroll to position [1004, 0]
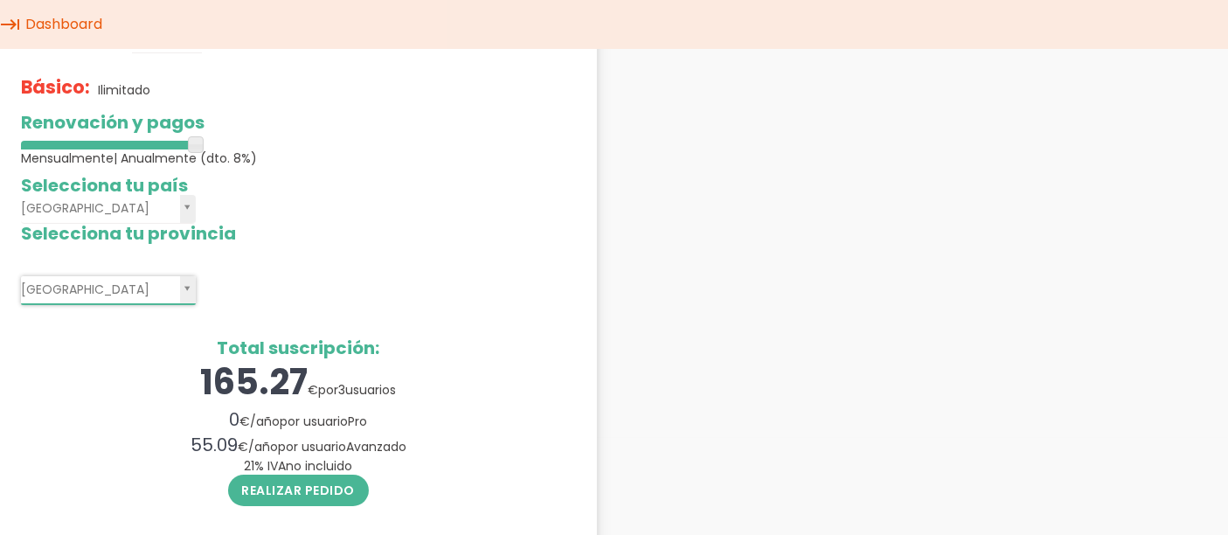
click at [452, 303] on div "[GEOGRAPHIC_DATA] A Coruña [GEOGRAPHIC_DATA] [GEOGRAPHIC_DATA] [GEOGRAPHIC_DATA…" at bounding box center [298, 290] width 555 height 29
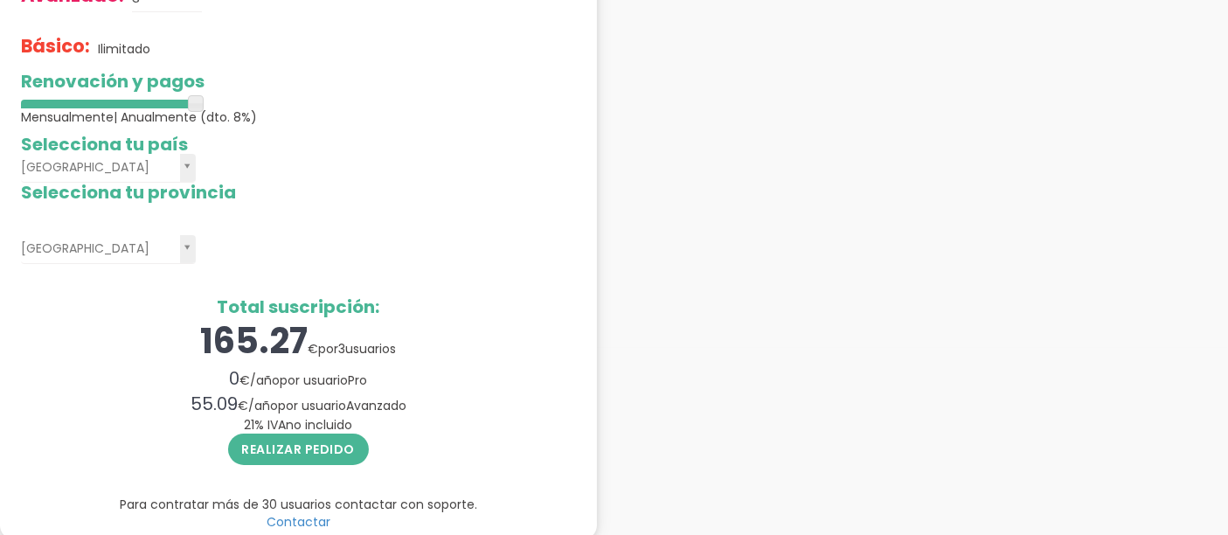
scroll to position [205, 0]
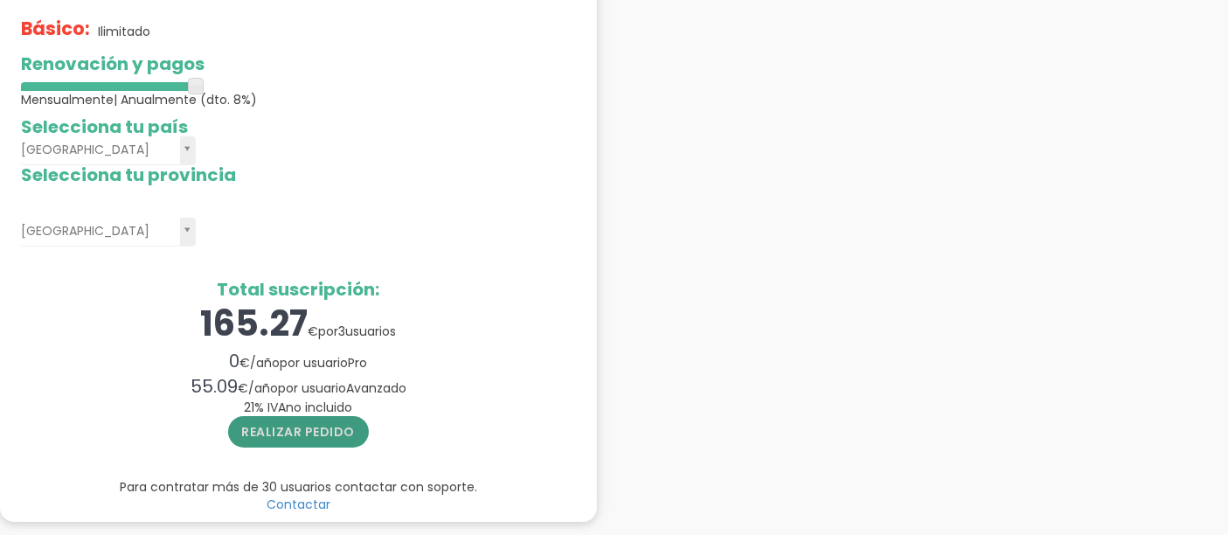
drag, startPoint x: 329, startPoint y: 427, endPoint x: 358, endPoint y: 379, distance: 55.8
click at [354, 390] on div "Total suscripción: 165.27 € por 3 usuarios 0 € / año por usuario Pro 55.09 € / …" at bounding box center [298, 366] width 555 height 172
click at [309, 425] on button "Realizar pedido" at bounding box center [299, 431] width 142 height 31
